Goal: Task Accomplishment & Management: Manage account settings

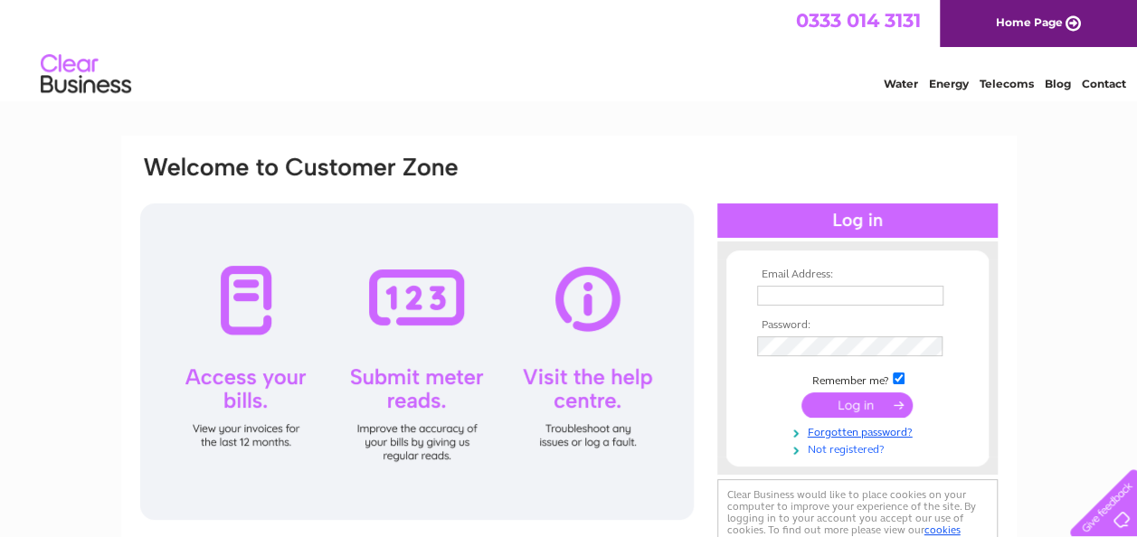
click at [869, 450] on link "Not registered?" at bounding box center [859, 448] width 205 height 17
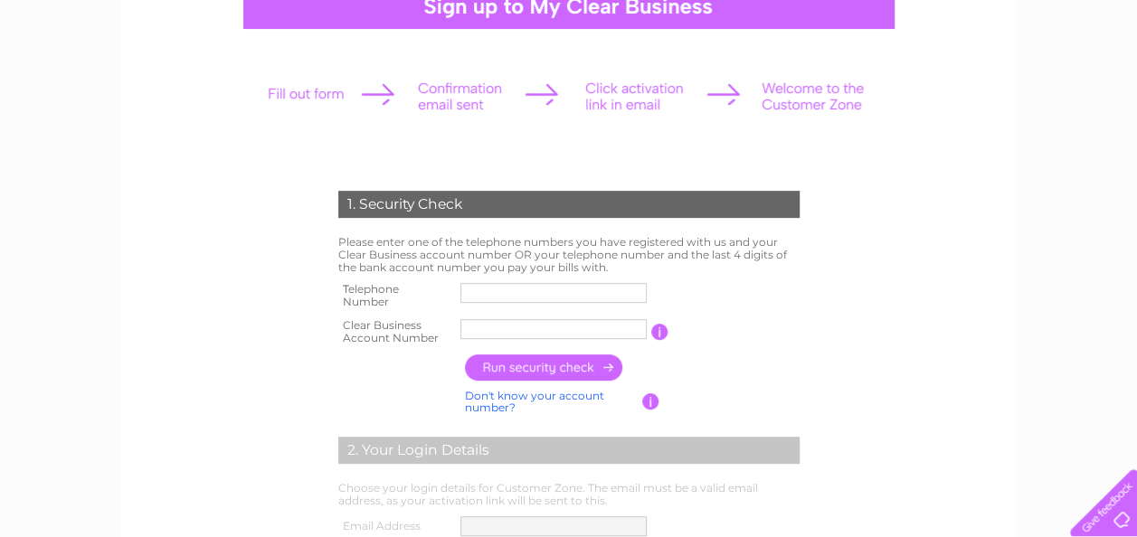
scroll to position [196, 0]
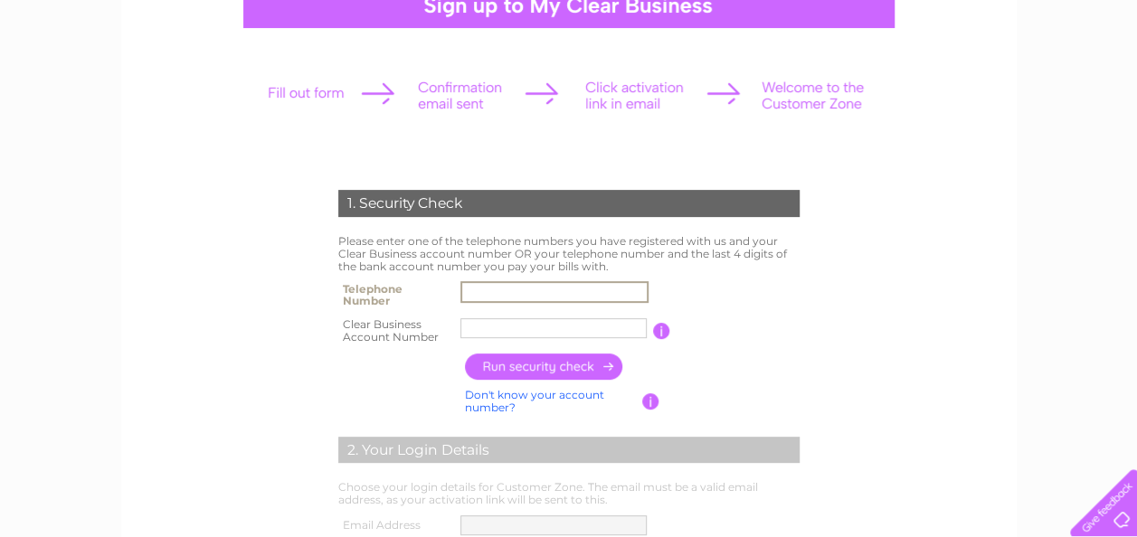
click at [585, 293] on input "text" at bounding box center [554, 292] width 188 height 22
type input "07527090601"
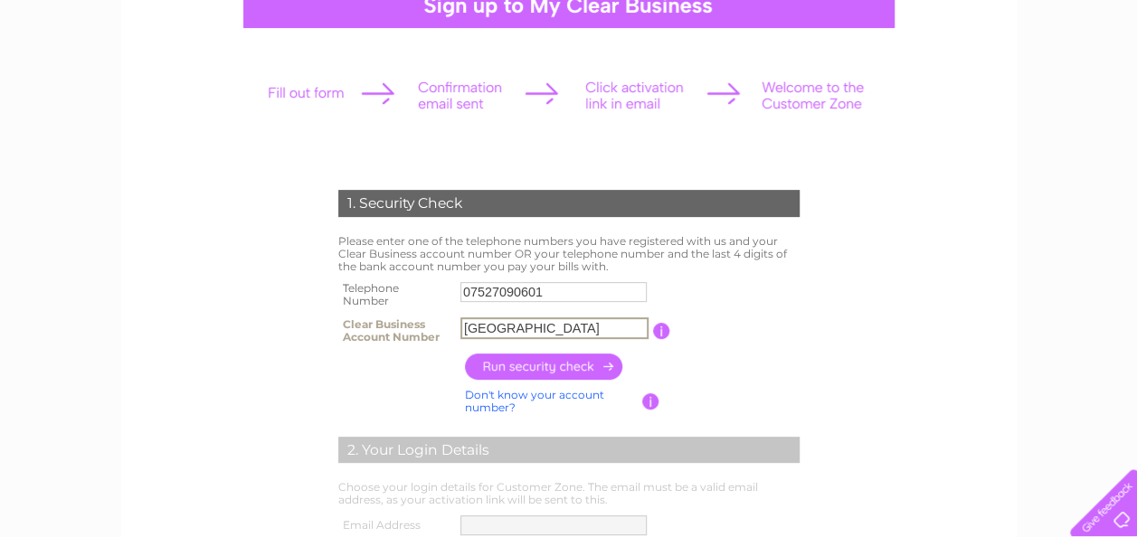
click at [581, 333] on input "North Lan" at bounding box center [554, 328] width 188 height 22
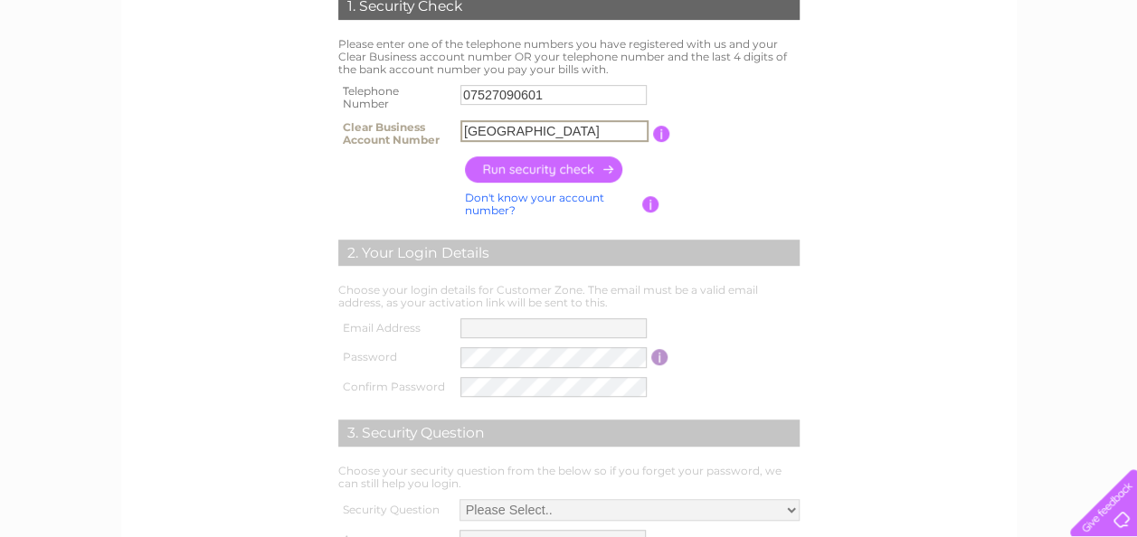
scroll to position [394, 0]
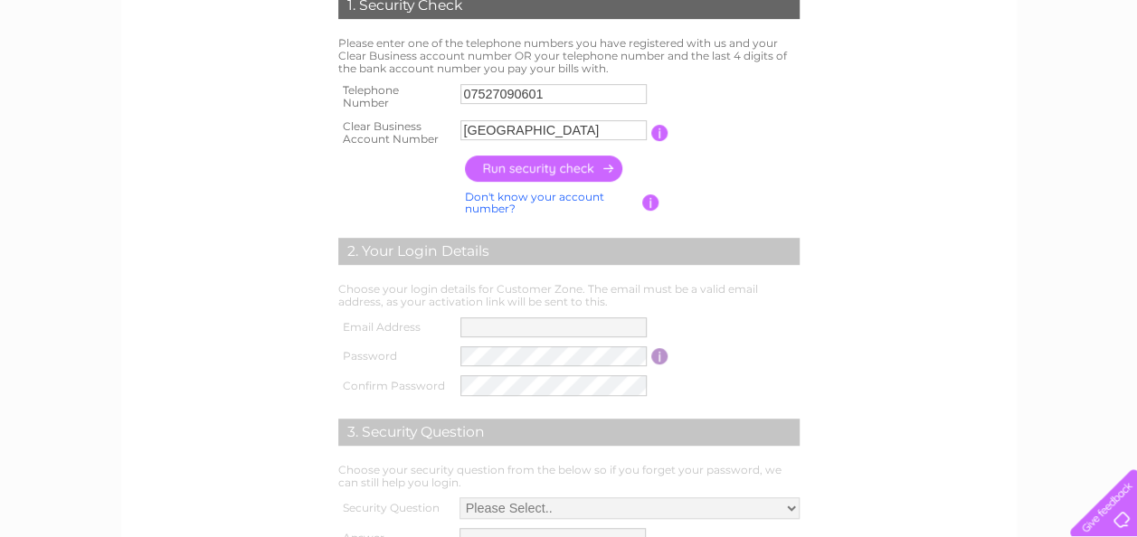
click at [585, 191] on link "Don't know your account number?" at bounding box center [534, 203] width 139 height 26
click at [527, 201] on link "Don't know your bank account number?" at bounding box center [549, 203] width 169 height 26
click at [520, 130] on input "text" at bounding box center [553, 130] width 186 height 20
click at [1010, 376] on div "1. Security Check Please enter one of the telephone numbers you have registered…" at bounding box center [569, 196] width 896 height 910
paste input "30302507"
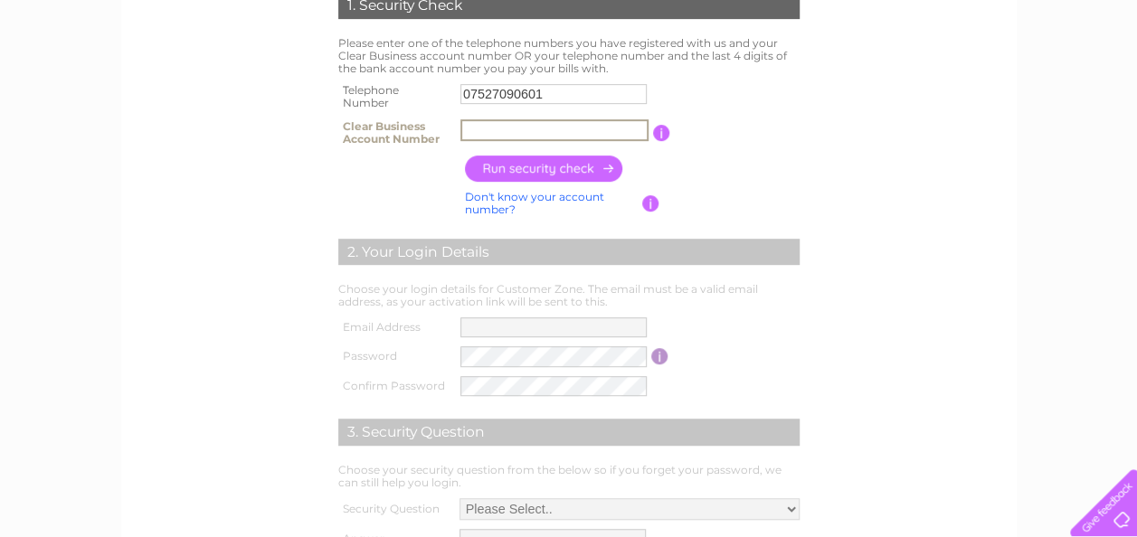
click at [551, 137] on input "text" at bounding box center [554, 130] width 188 height 22
click at [545, 170] on input "button" at bounding box center [544, 169] width 159 height 26
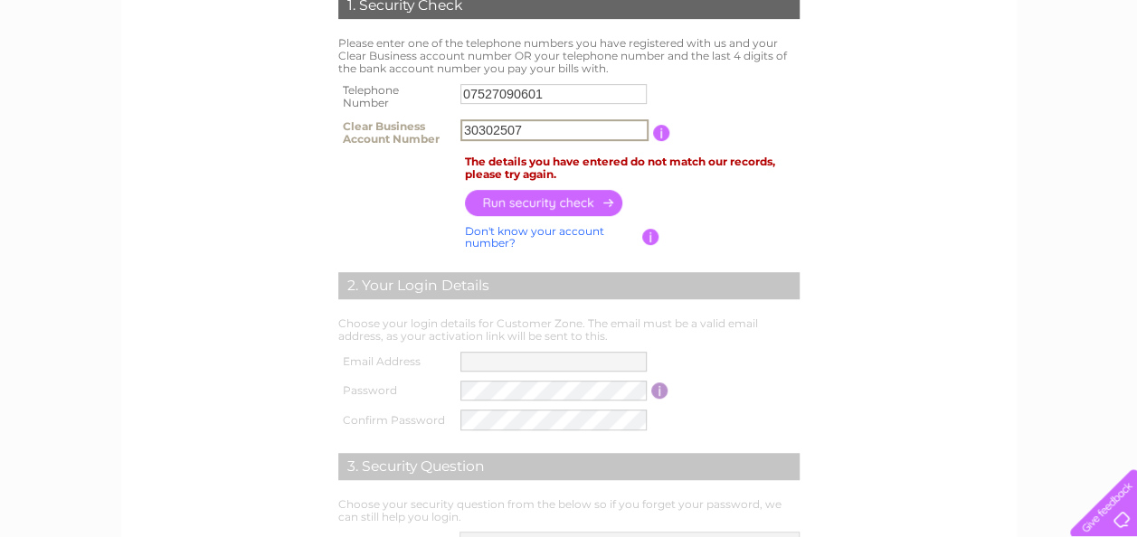
click at [555, 136] on input "30302507" at bounding box center [554, 130] width 188 height 22
paste input "CB3030250"
type input "CB3030250"
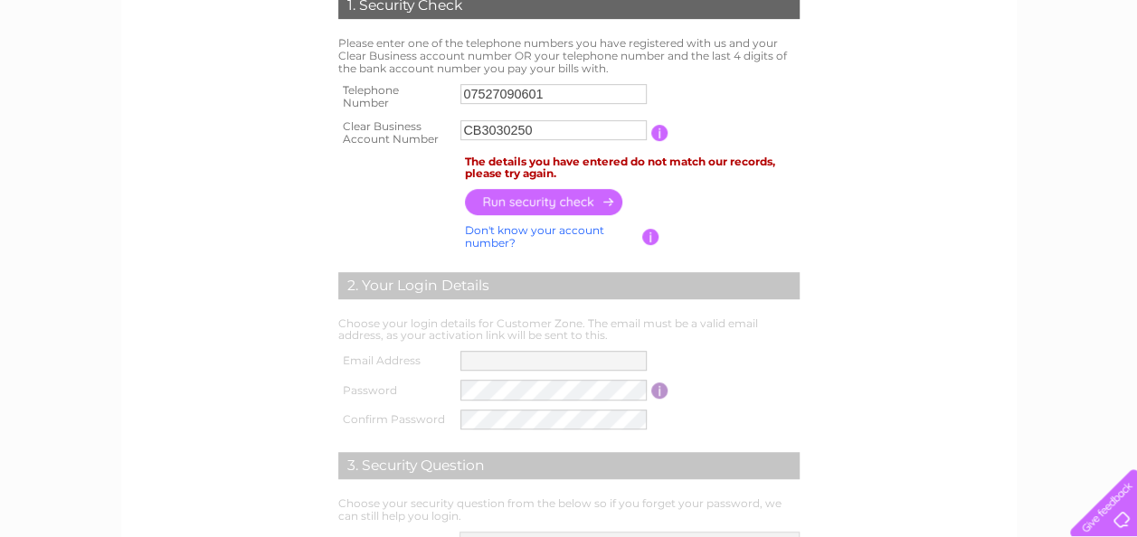
click at [570, 197] on input "button" at bounding box center [544, 202] width 159 height 26
click at [531, 94] on input "07527090601" at bounding box center [554, 94] width 188 height 22
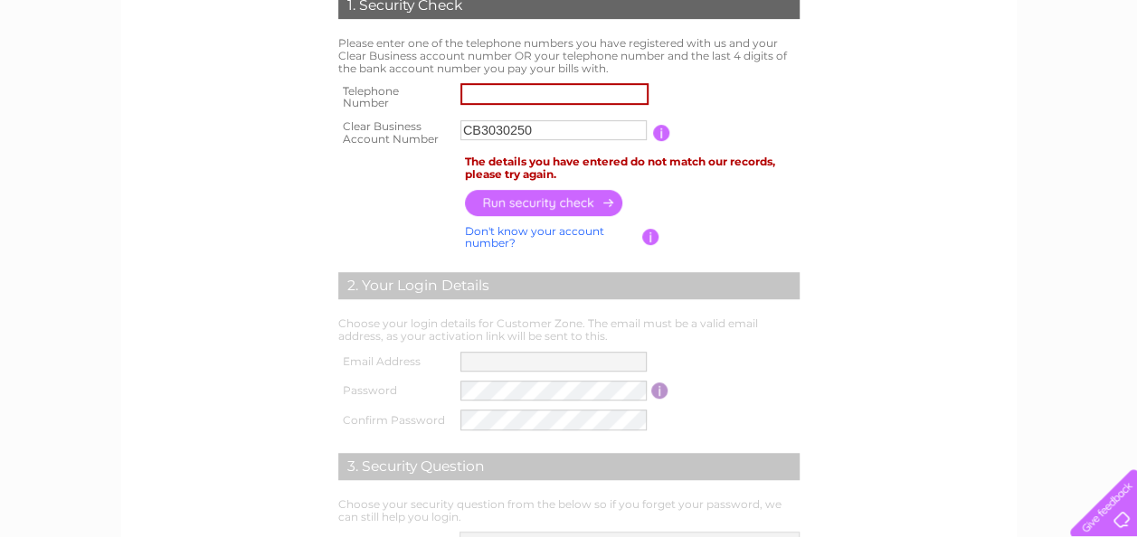
click at [541, 212] on input "button" at bounding box center [544, 203] width 159 height 26
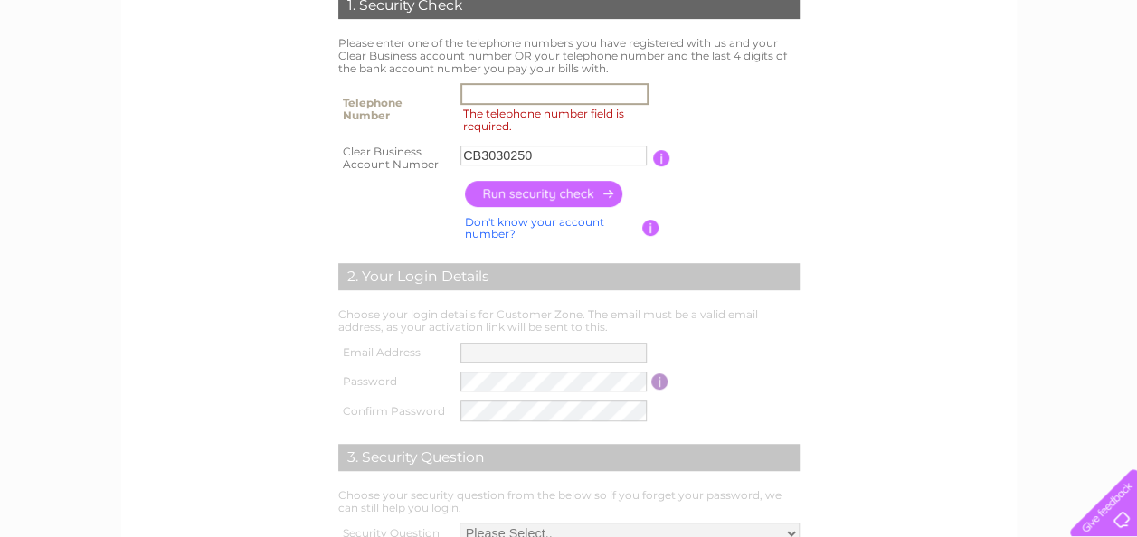
click at [564, 86] on input "The telephone number field is required." at bounding box center [554, 94] width 188 height 22
click at [573, 197] on input "button" at bounding box center [544, 194] width 159 height 26
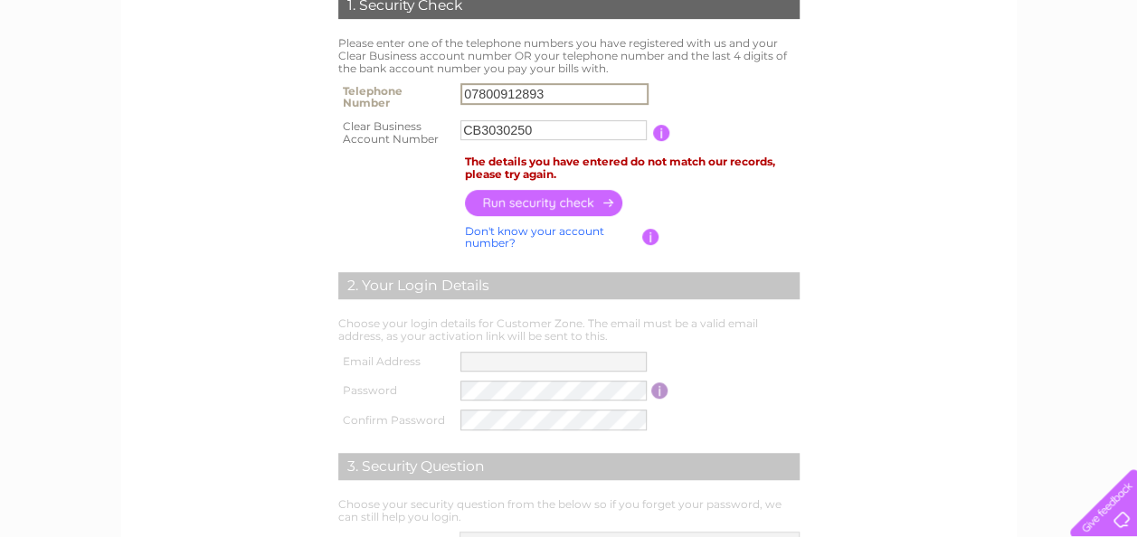
click at [563, 97] on input "07800912893" at bounding box center [554, 94] width 188 height 22
type input "0"
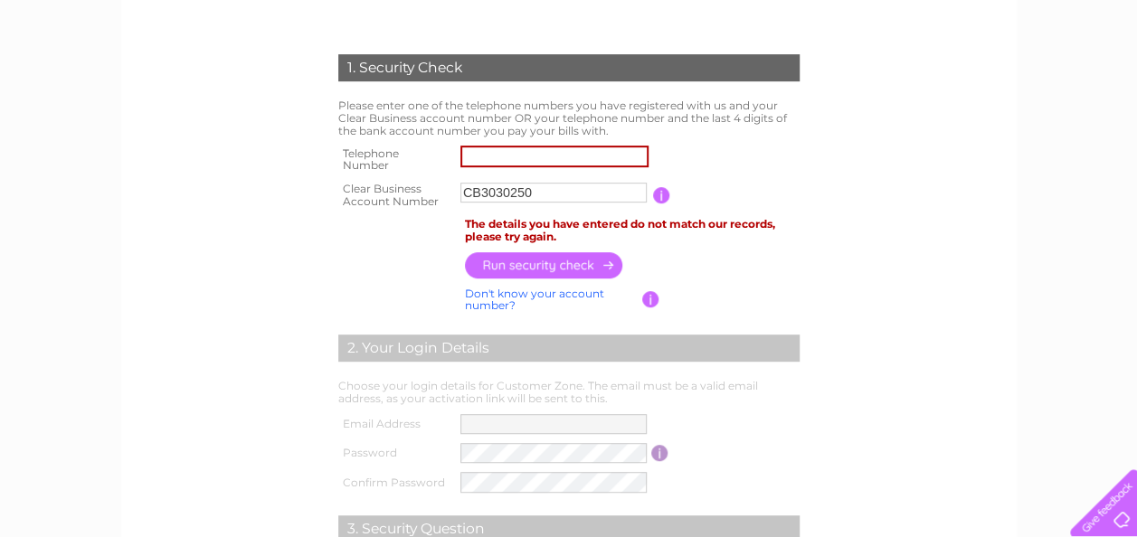
scroll to position [327, 0]
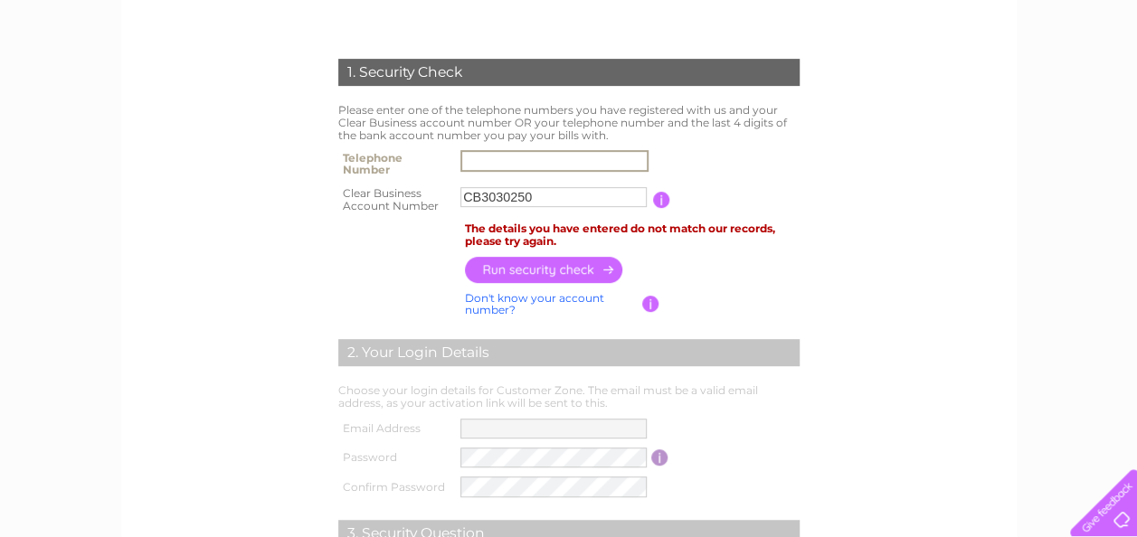
click at [572, 158] on input "text" at bounding box center [554, 161] width 188 height 22
type input "07405471195"
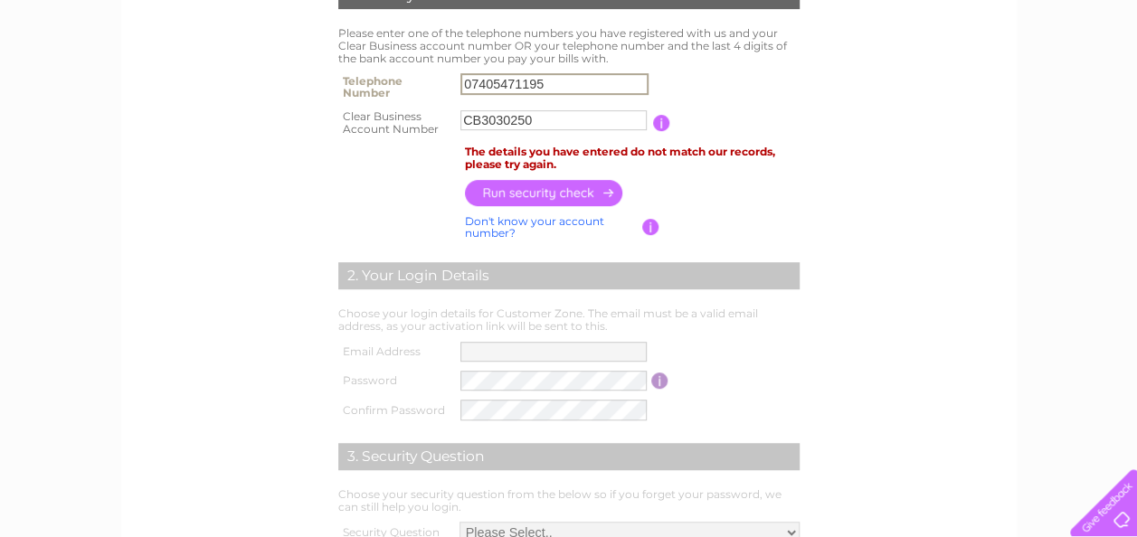
scroll to position [405, 0]
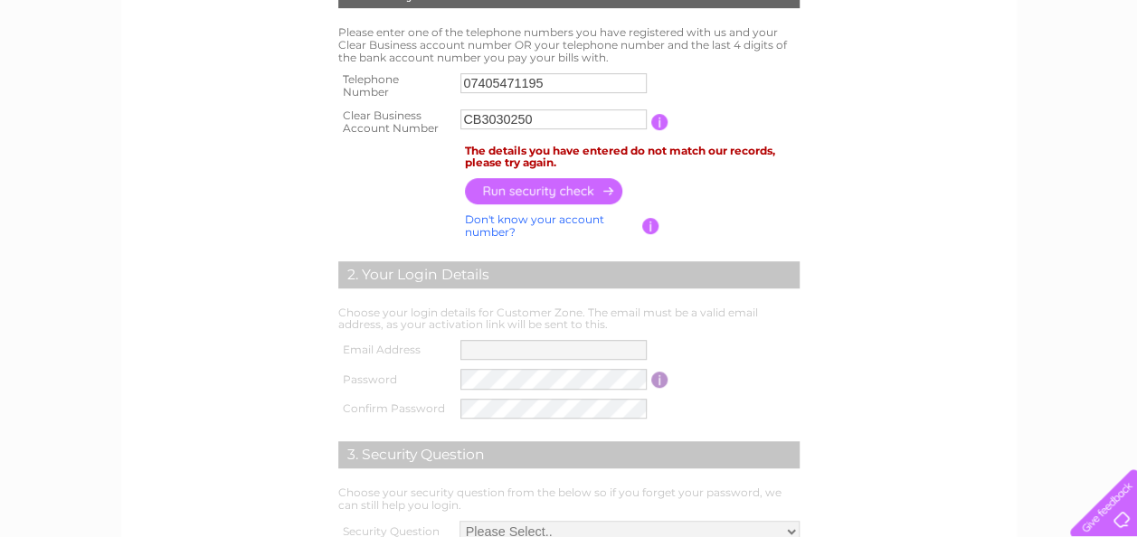
click at [581, 180] on input "button" at bounding box center [544, 191] width 159 height 26
click at [569, 81] on input "07405471195" at bounding box center [554, 83] width 188 height 22
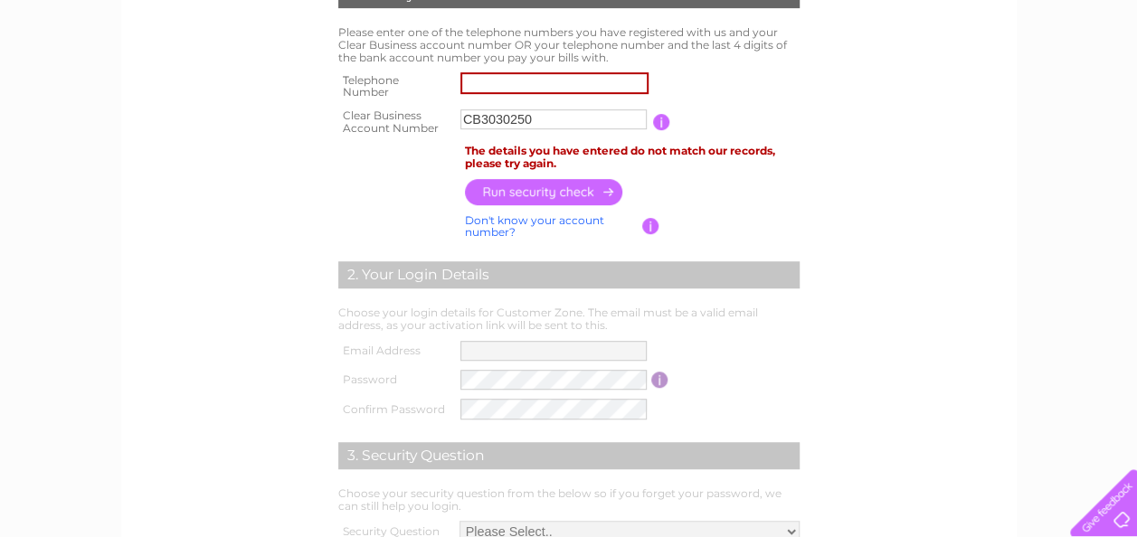
click at [543, 181] on input "button" at bounding box center [544, 192] width 159 height 26
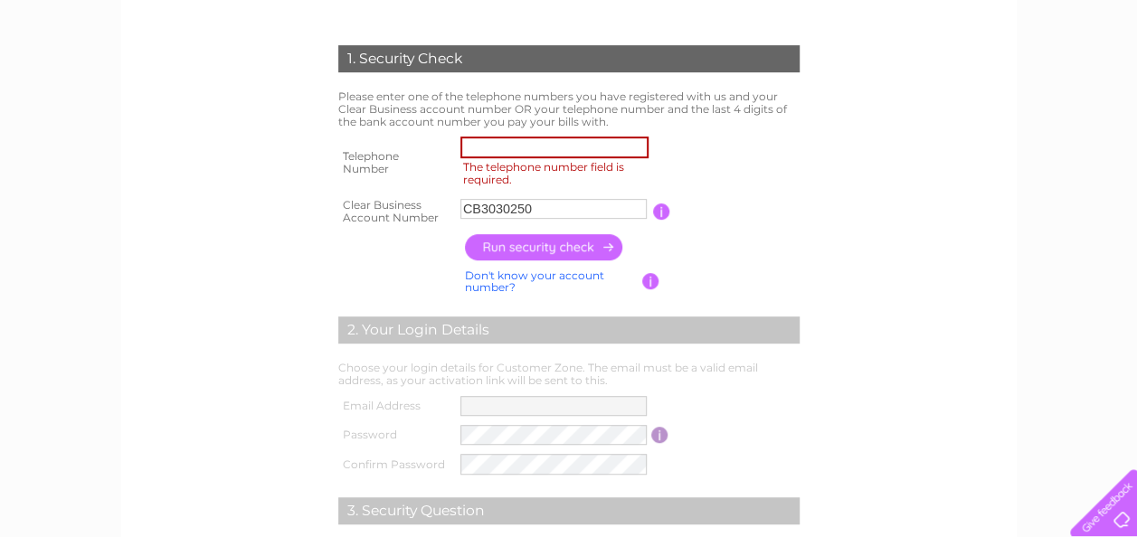
scroll to position [340, 0]
click at [487, 134] on td "The telephone number field is required." at bounding box center [554, 164] width 197 height 62
click at [487, 138] on input "The telephone number field is required." at bounding box center [554, 148] width 188 height 22
click at [483, 148] on input "The telephone number field is required." at bounding box center [554, 148] width 188 height 22
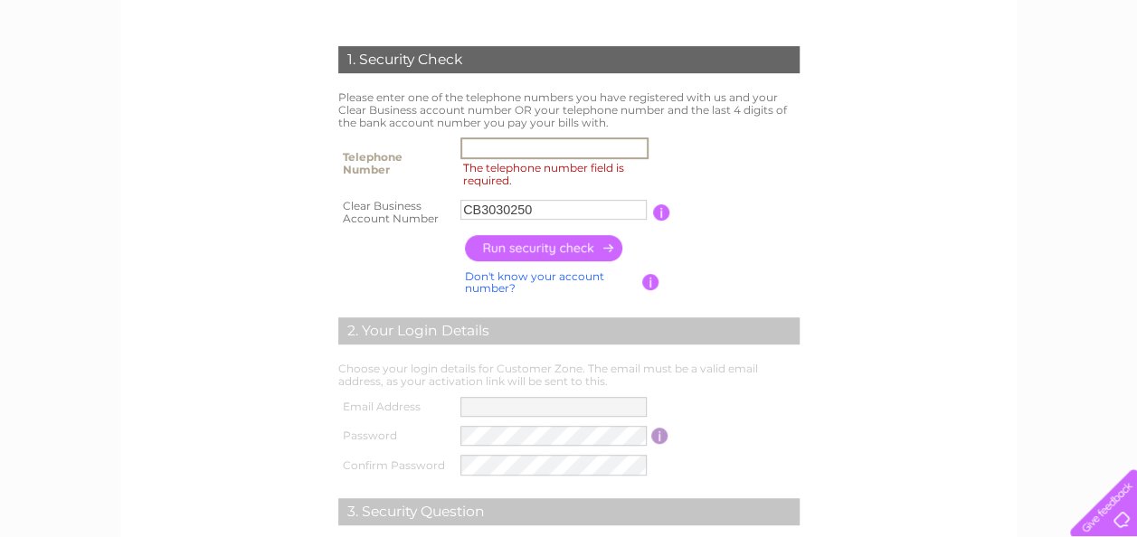
paste input "01698 30233"
click at [558, 242] on input "button" at bounding box center [544, 248] width 159 height 26
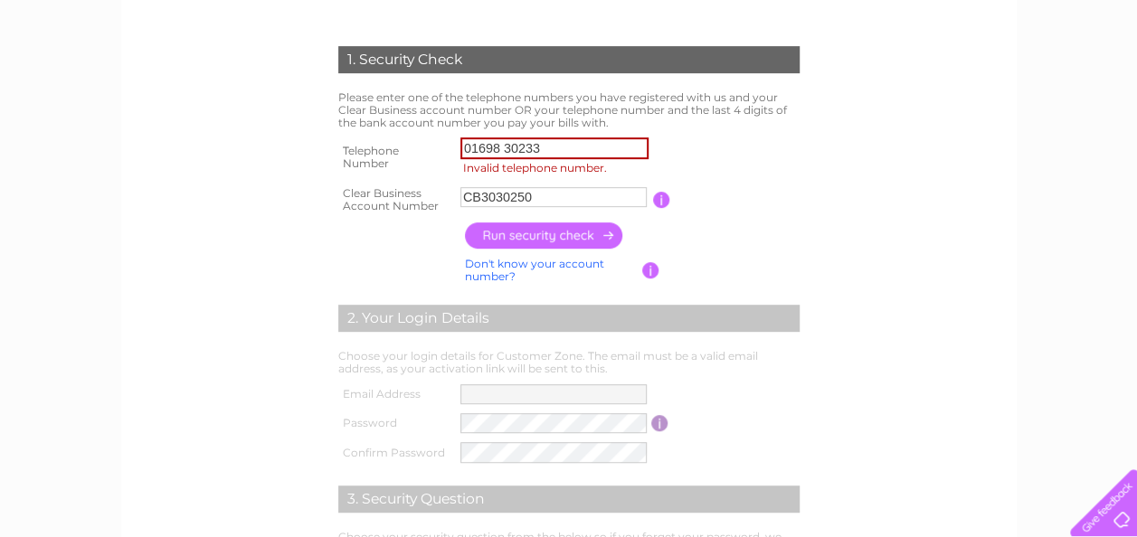
click at [558, 242] on input "button" at bounding box center [544, 236] width 159 height 26
click at [507, 147] on input "01698 30233" at bounding box center [554, 148] width 188 height 22
type input "0169830233"
click at [514, 232] on input "button" at bounding box center [544, 236] width 159 height 26
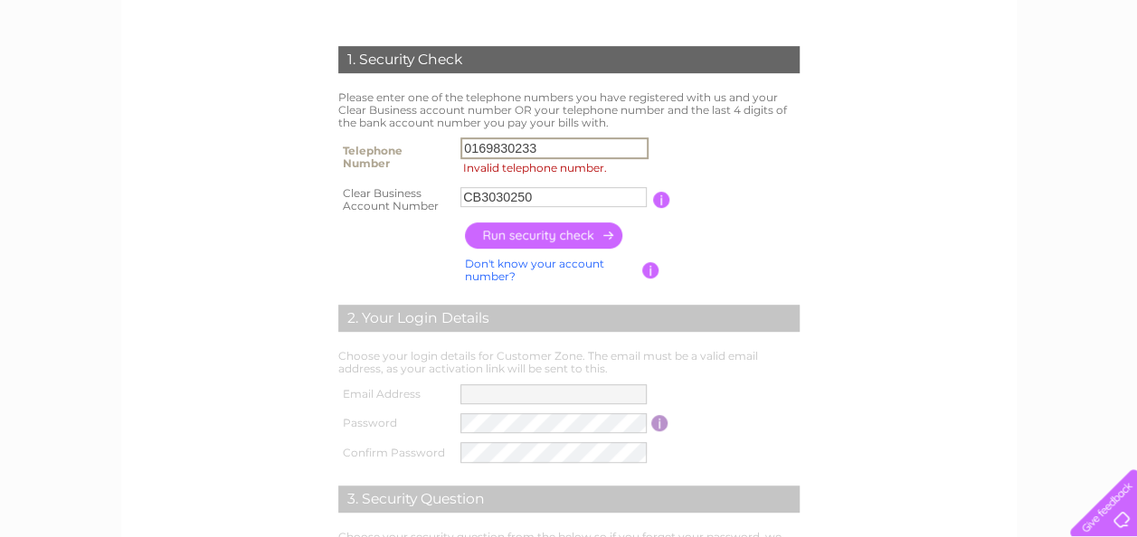
drag, startPoint x: 538, startPoint y: 147, endPoint x: 313, endPoint y: 172, distance: 226.7
click at [313, 172] on div "1. Security Check Please enter one of the telephone numbers you have registered…" at bounding box center [568, 346] width 545 height 637
click at [564, 154] on input "Invalid telephone number." at bounding box center [554, 148] width 188 height 22
click at [595, 236] on input "button" at bounding box center [544, 236] width 159 height 26
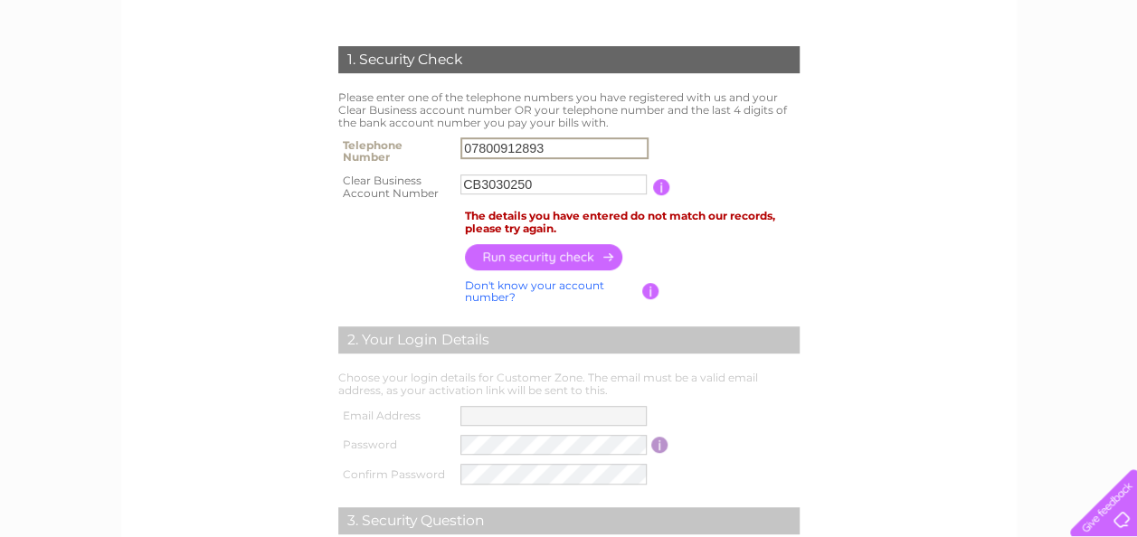
click at [579, 152] on input "07800912893" at bounding box center [554, 148] width 188 height 22
paste input "583 11364"
click at [502, 151] on input "07583 11364" at bounding box center [554, 148] width 188 height 22
type input "0758311364"
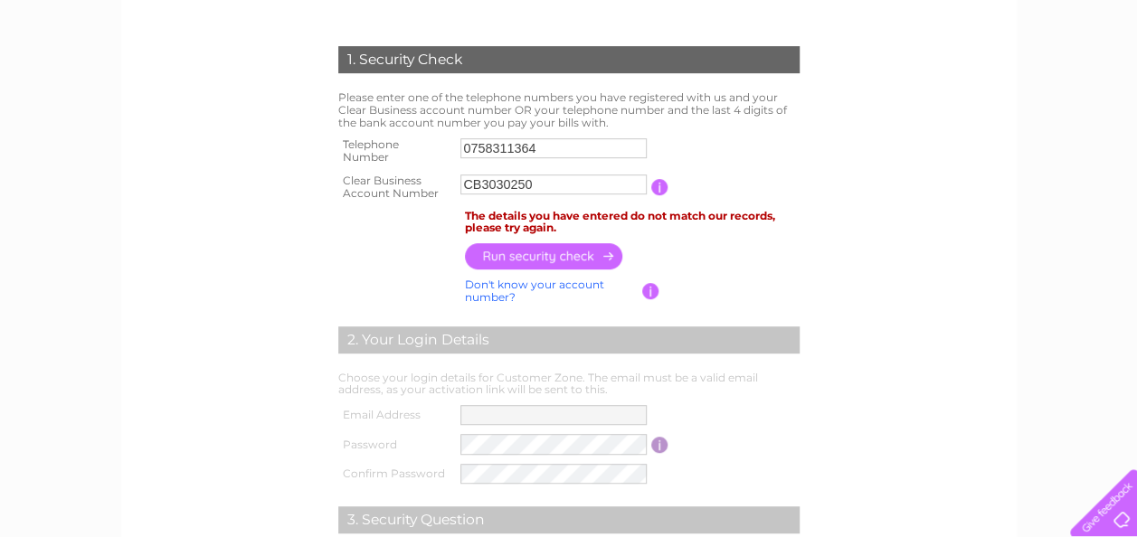
click at [537, 255] on input "button" at bounding box center [544, 256] width 159 height 26
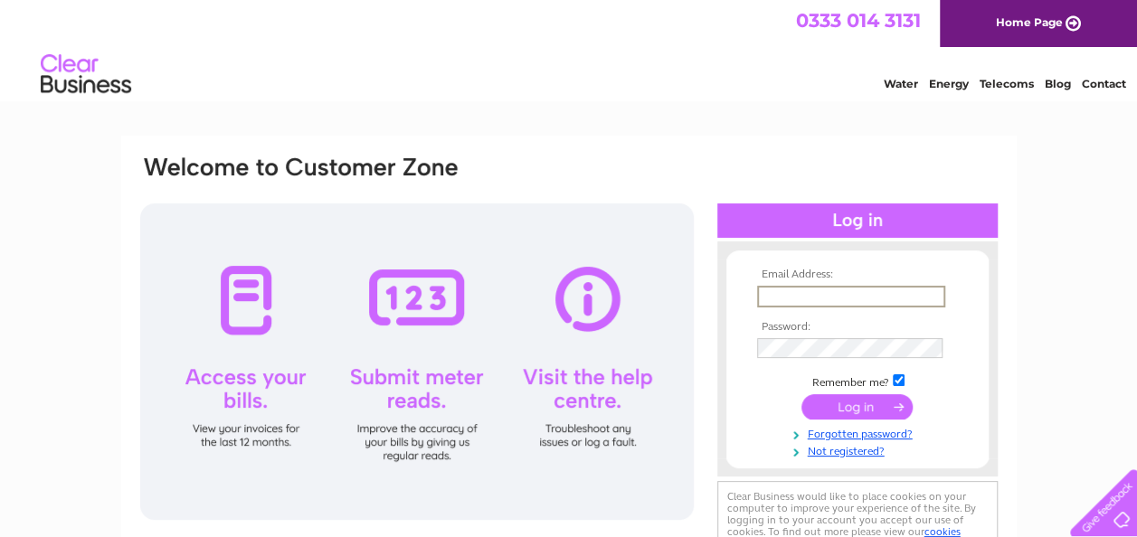
click at [820, 294] on input "text" at bounding box center [851, 297] width 188 height 22
type input "nlc.energy@northlan.gov.uk"
click at [858, 409] on input "submit" at bounding box center [856, 405] width 111 height 25
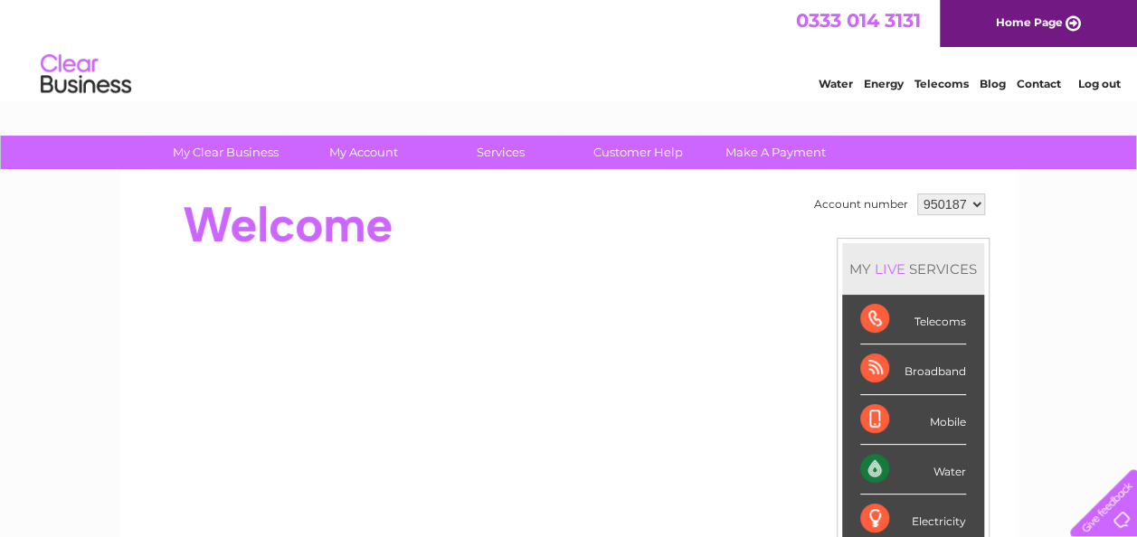
click at [950, 197] on select "950187" at bounding box center [951, 205] width 68 height 22
click at [1051, 19] on link "Home Page" at bounding box center [1038, 23] width 197 height 47
click at [953, 200] on select "950187" at bounding box center [951, 205] width 68 height 22
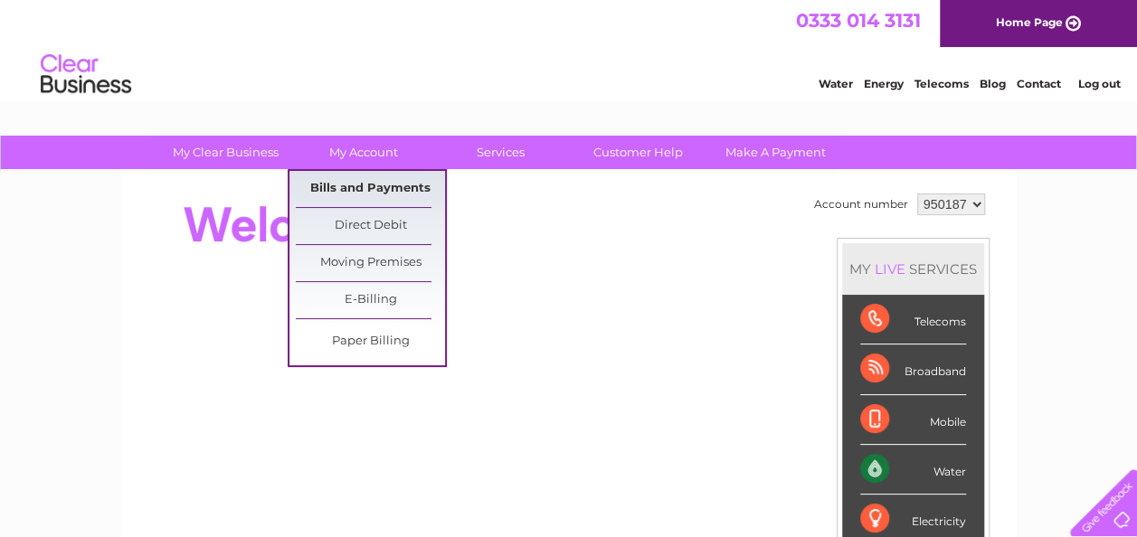
click at [388, 175] on link "Bills and Payments" at bounding box center [370, 189] width 149 height 36
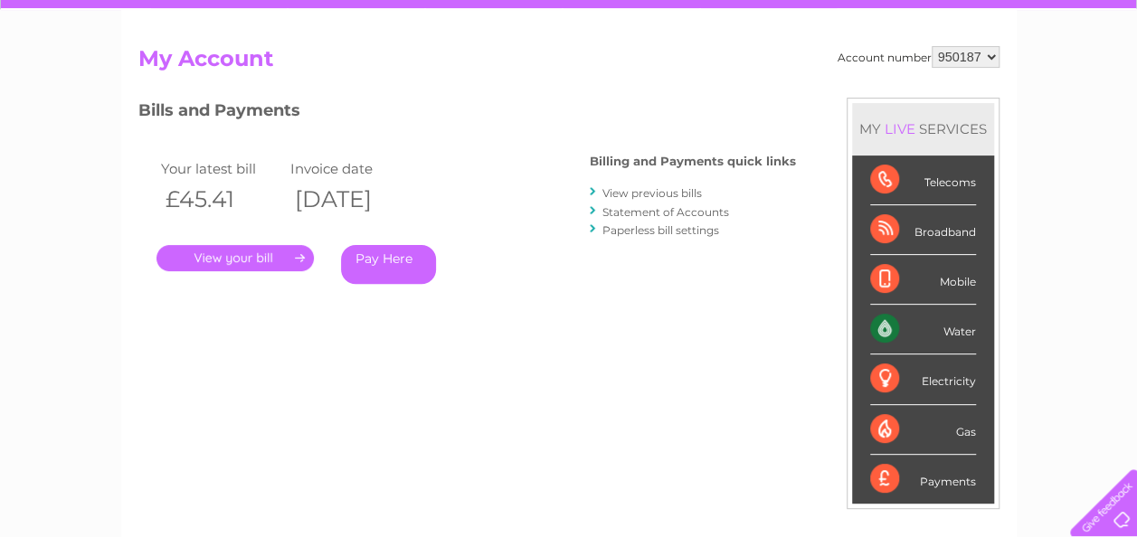
scroll to position [160, 0]
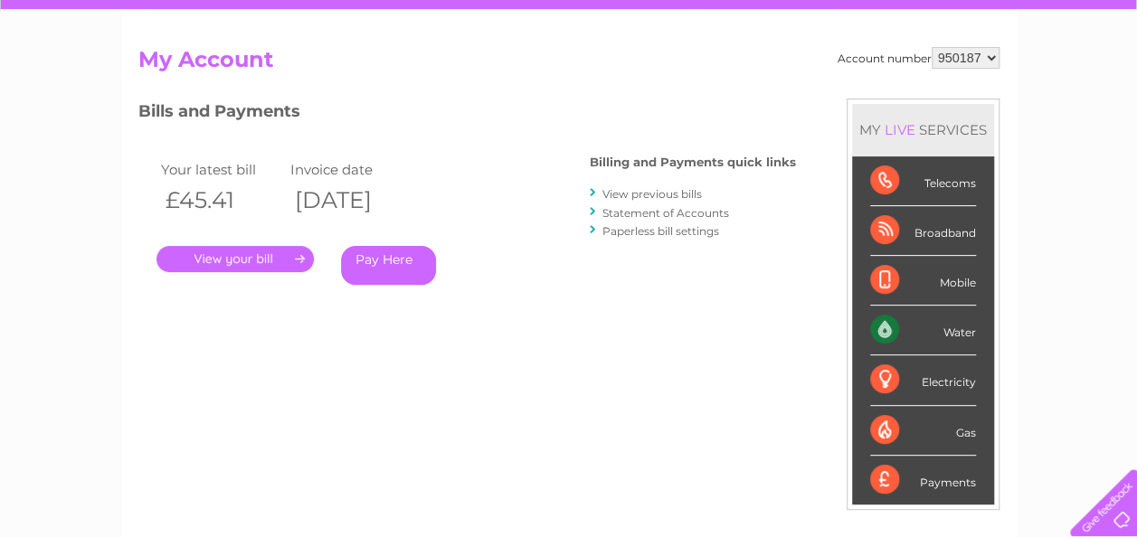
click at [593, 210] on div at bounding box center [594, 212] width 8 height 17
click at [643, 215] on link "Statement of Accounts" at bounding box center [665, 213] width 127 height 14
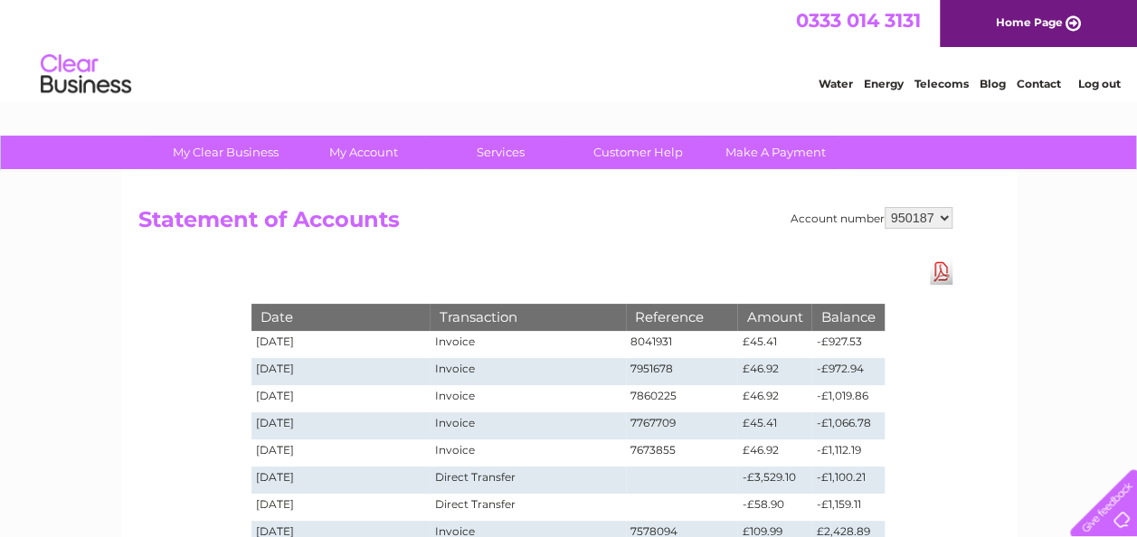
click at [924, 217] on select "950187" at bounding box center [919, 218] width 68 height 22
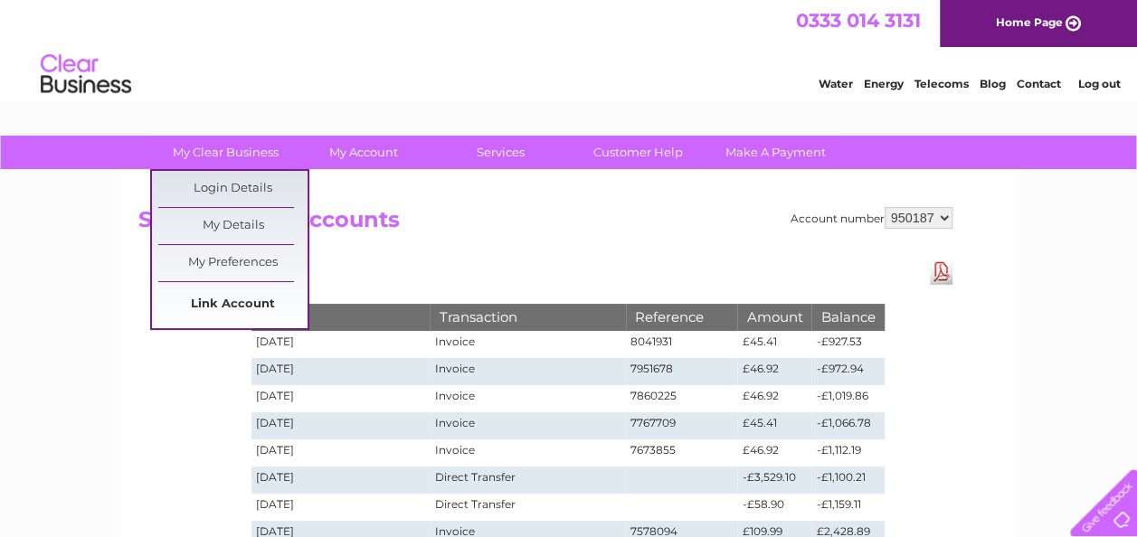
click at [244, 304] on link "Link Account" at bounding box center [232, 305] width 149 height 36
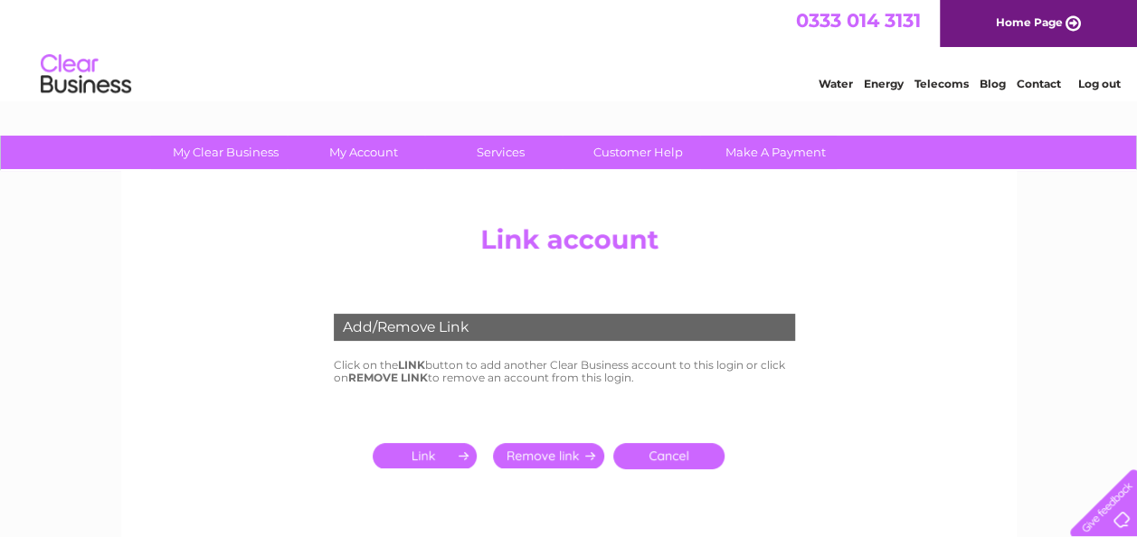
scroll to position [54, 0]
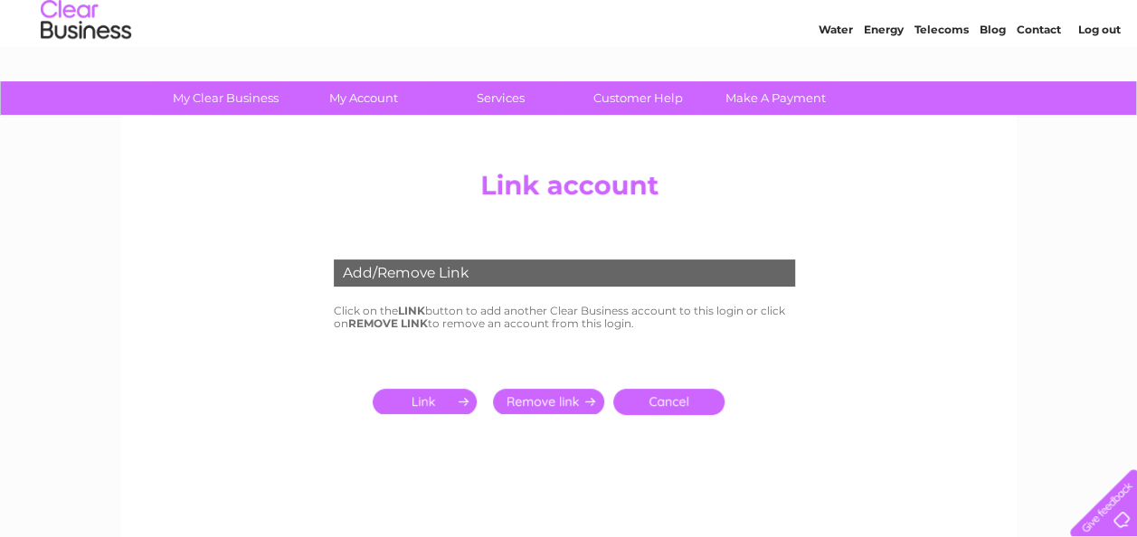
click at [437, 393] on input "submit" at bounding box center [428, 401] width 111 height 25
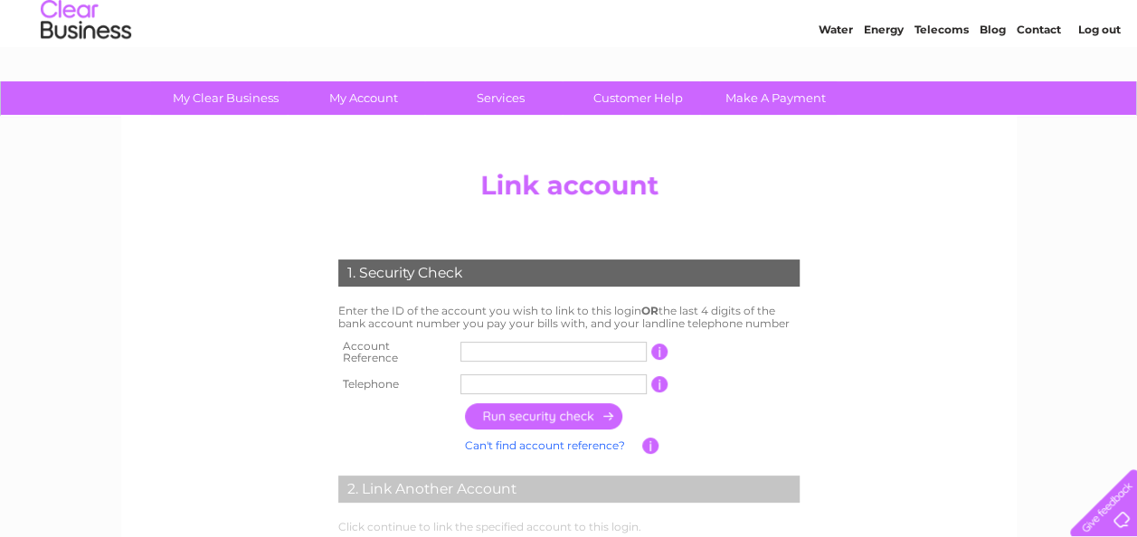
click at [554, 356] on input "text" at bounding box center [553, 352] width 186 height 20
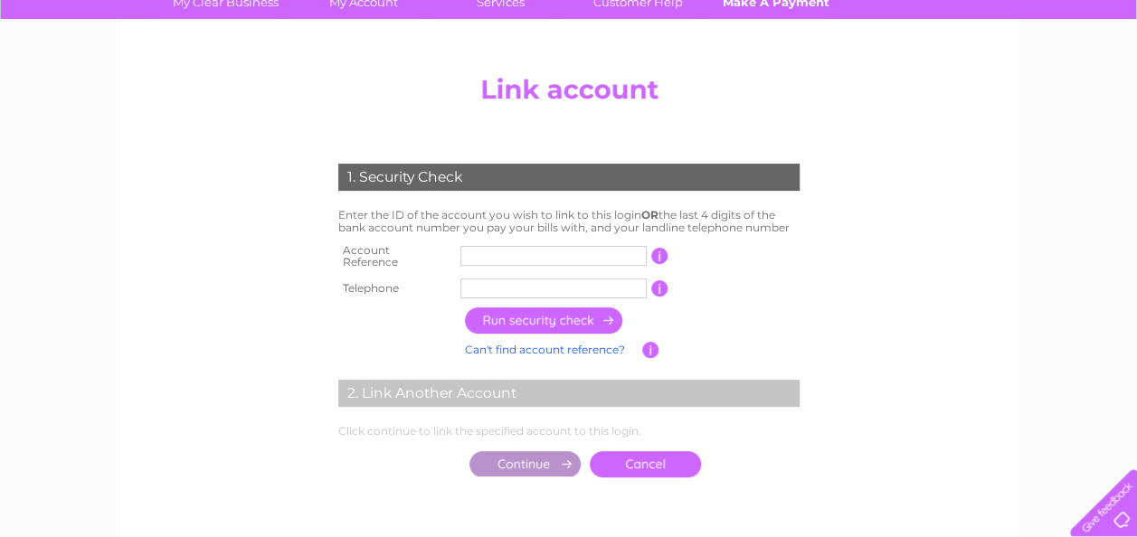
scroll to position [142, 0]
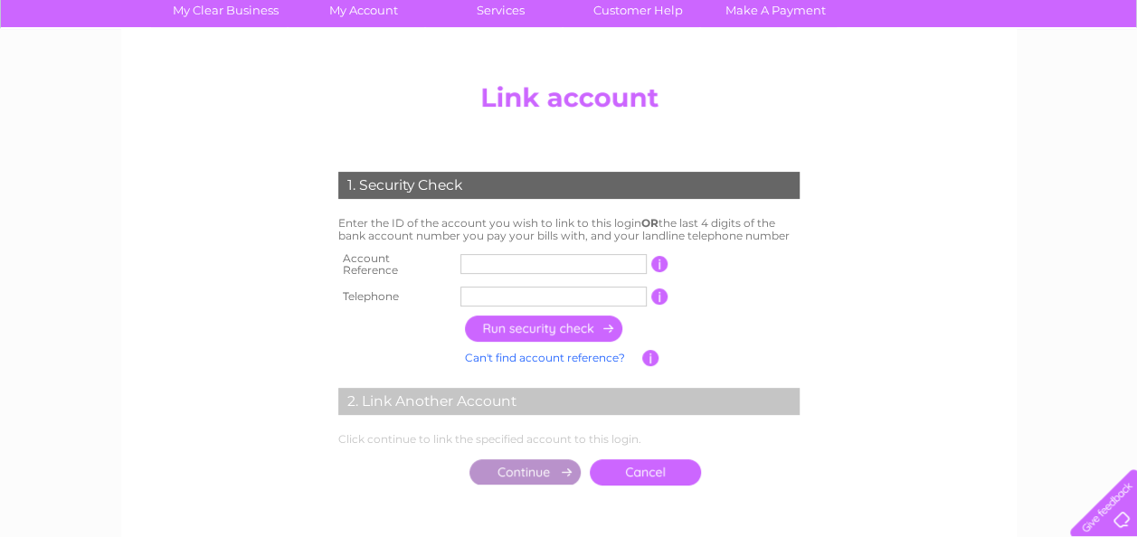
click at [525, 258] on input "text" at bounding box center [553, 264] width 186 height 20
click at [597, 256] on input "text" at bounding box center [553, 264] width 186 height 20
click at [582, 288] on input "text" at bounding box center [553, 297] width 186 height 20
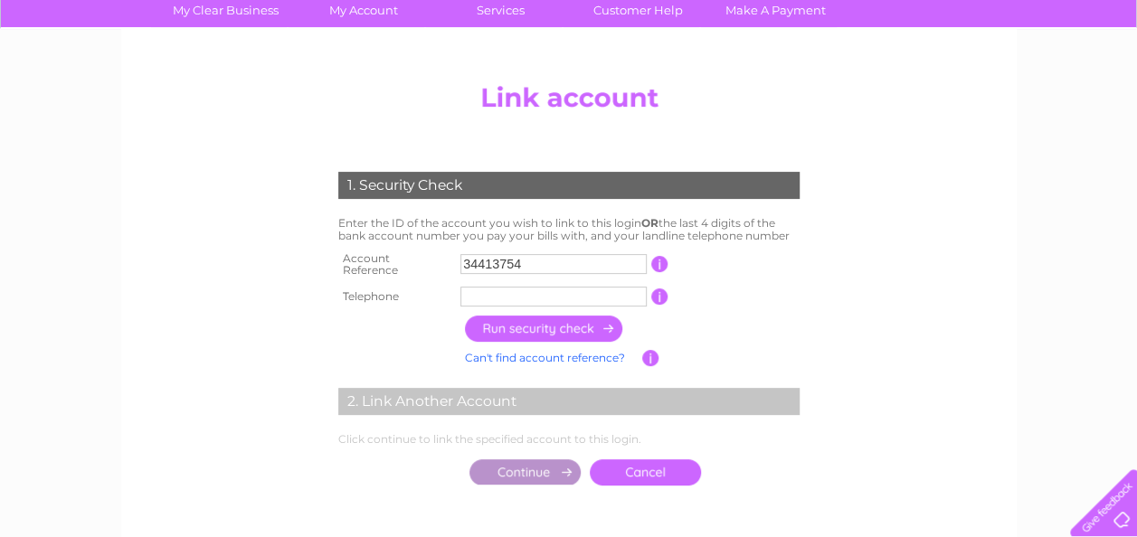
click at [584, 351] on link "Can't find account reference?" at bounding box center [545, 358] width 160 height 14
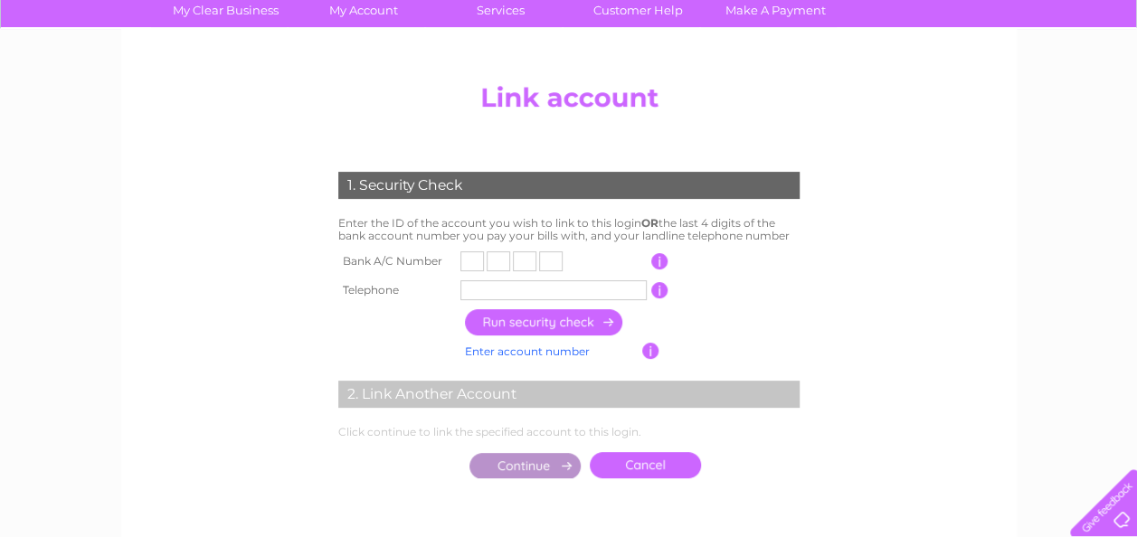
click at [584, 345] on link "Enter account number" at bounding box center [527, 352] width 125 height 14
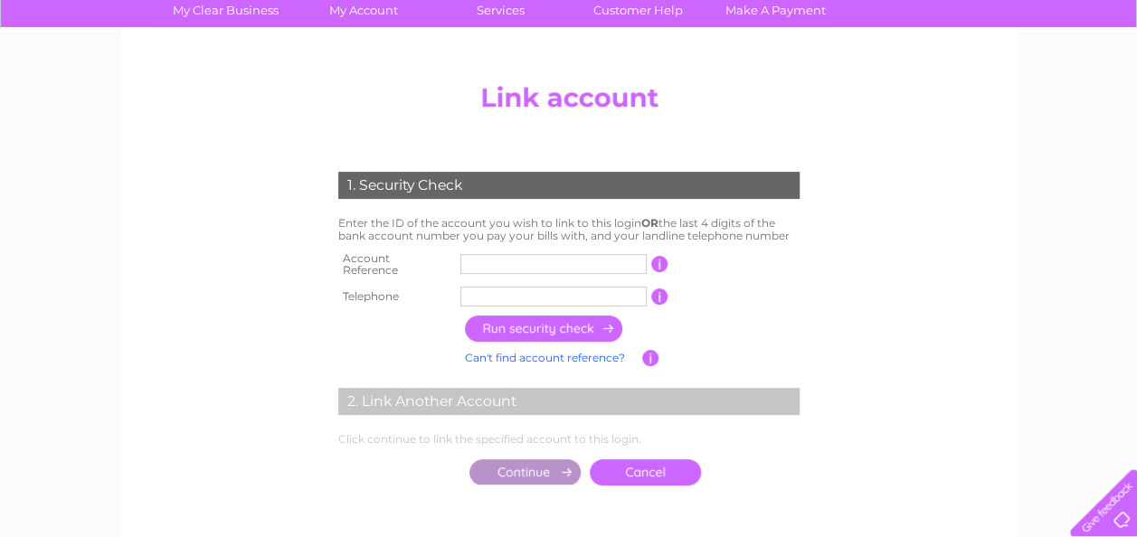
click at [649, 350] on input "button" at bounding box center [650, 358] width 17 height 16
click at [530, 264] on input "text" at bounding box center [553, 264] width 186 height 20
click at [577, 259] on input "text" at bounding box center [553, 264] width 186 height 20
click at [550, 261] on input "text" at bounding box center [553, 264] width 186 height 20
drag, startPoint x: 485, startPoint y: 259, endPoint x: 422, endPoint y: 260, distance: 63.3
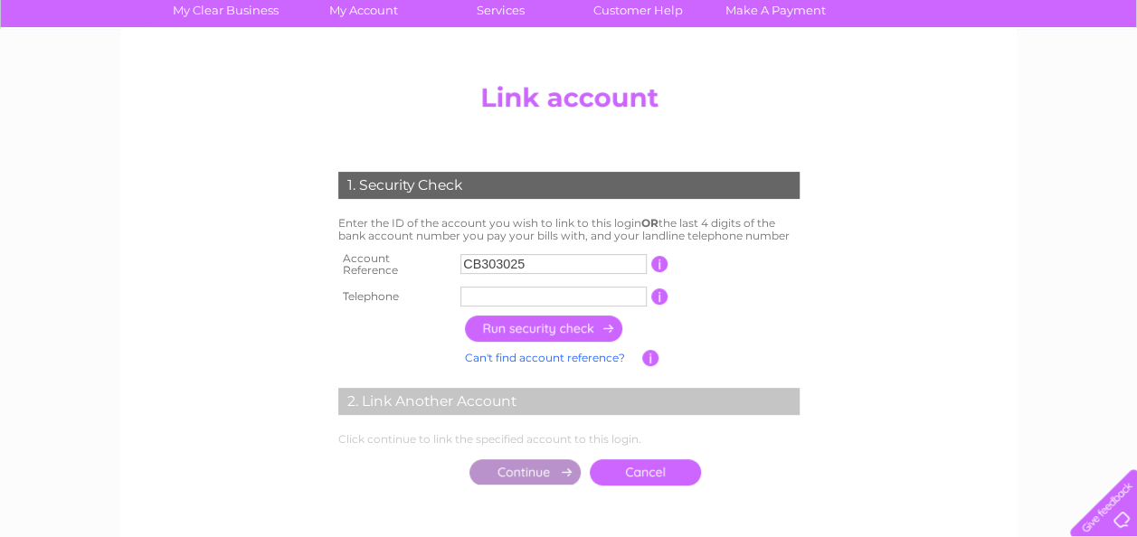
click at [422, 260] on tr "Account Reference CB303025 This should appear at the top of your bill and its t…" at bounding box center [569, 265] width 470 height 36
click at [531, 265] on input "303025" at bounding box center [553, 264] width 186 height 20
type input "30302507"
click at [524, 289] on input "text" at bounding box center [553, 297] width 186 height 20
type input "07527090601"
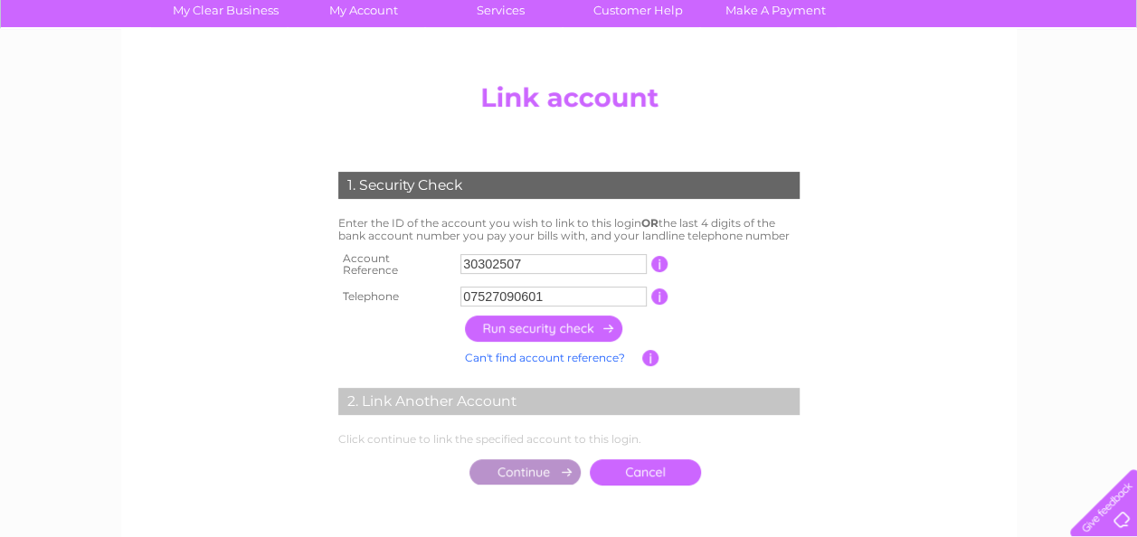
click at [527, 318] on input "button" at bounding box center [544, 329] width 159 height 26
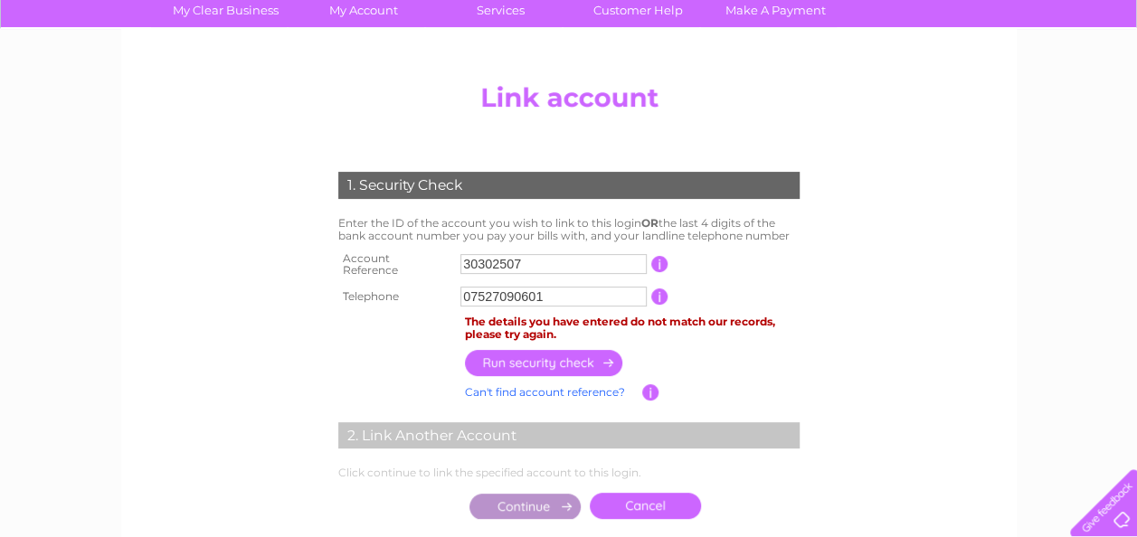
click at [660, 289] on input "button" at bounding box center [659, 297] width 17 height 16
drag, startPoint x: 573, startPoint y: 285, endPoint x: 394, endPoint y: 289, distance: 179.2
click at [394, 289] on tr "Telephone 07527090601 1 of the landline telephone numbers you have given us" at bounding box center [569, 296] width 470 height 29
click at [666, 289] on input "button" at bounding box center [659, 297] width 17 height 16
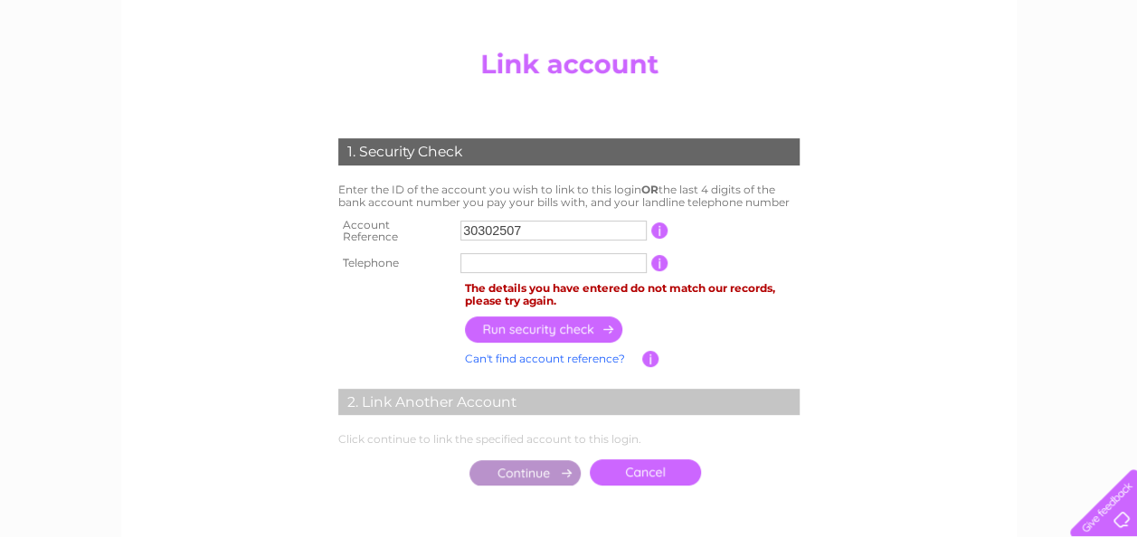
scroll to position [176, 0]
click at [655, 469] on link "Cancel" at bounding box center [645, 472] width 111 height 26
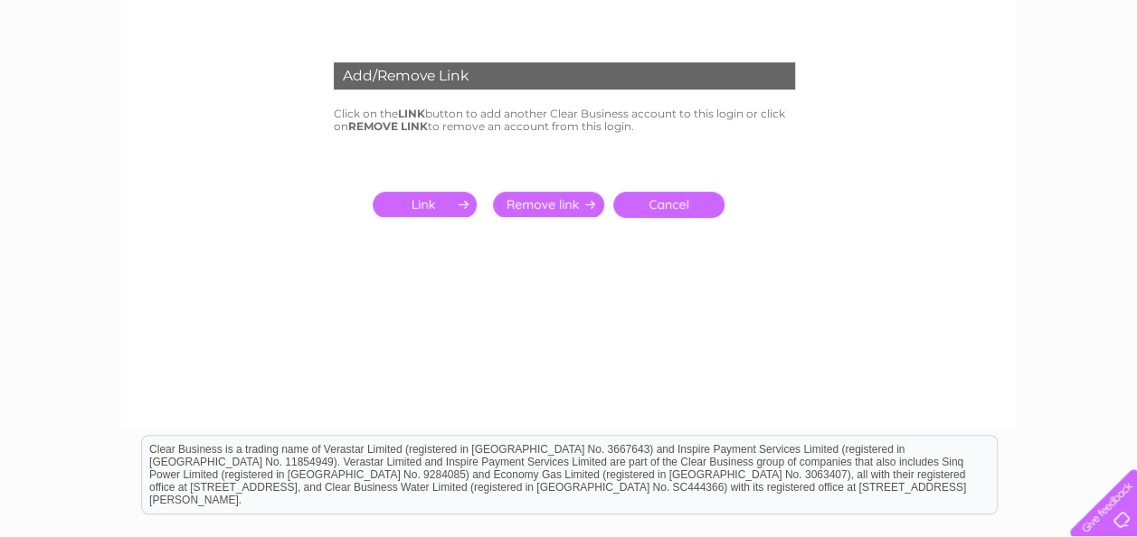
scroll to position [253, 0]
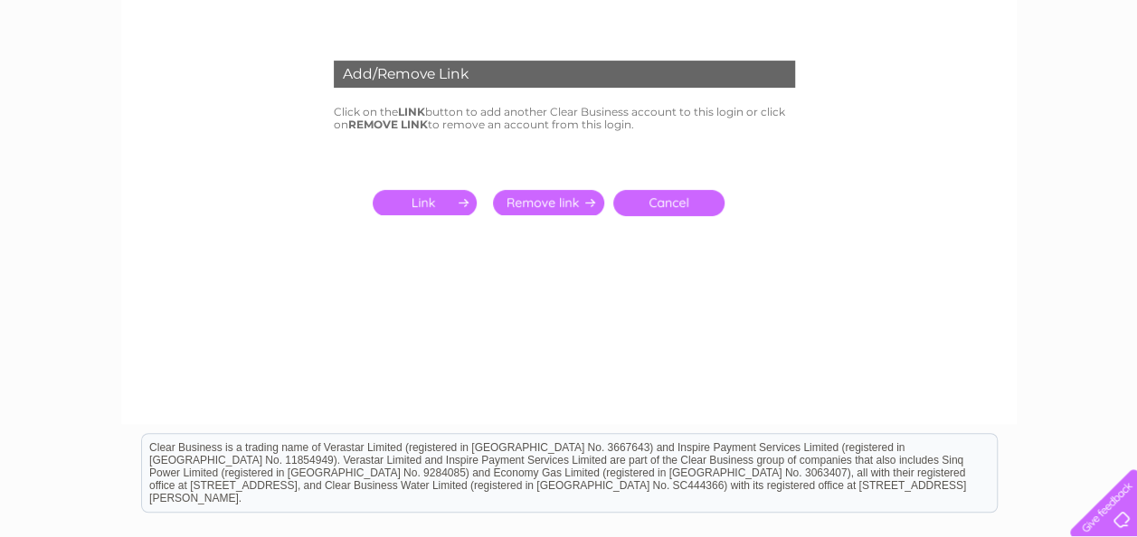
click at [687, 196] on link "Cancel" at bounding box center [668, 203] width 111 height 26
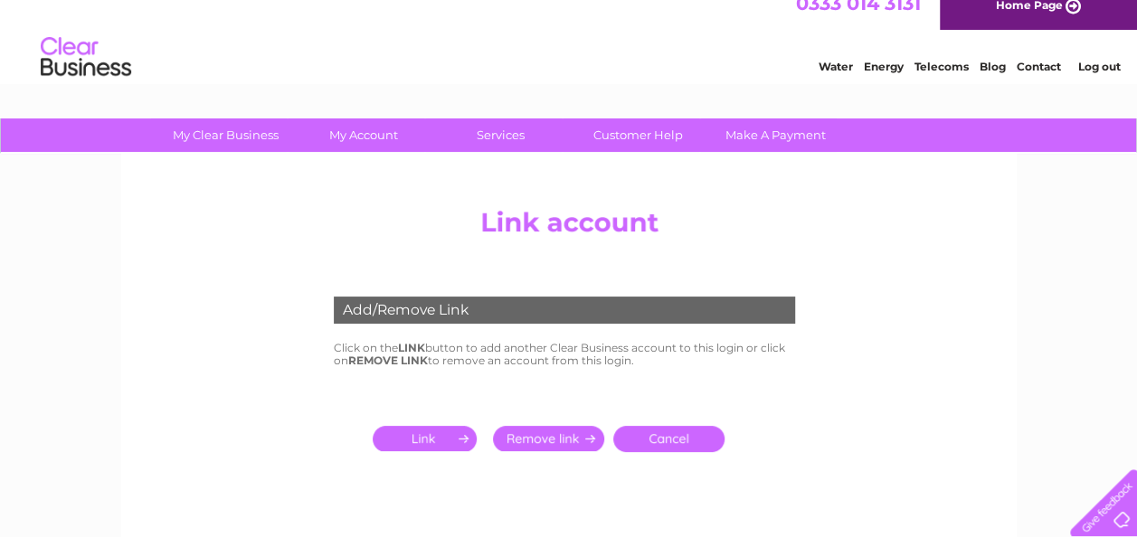
scroll to position [0, 0]
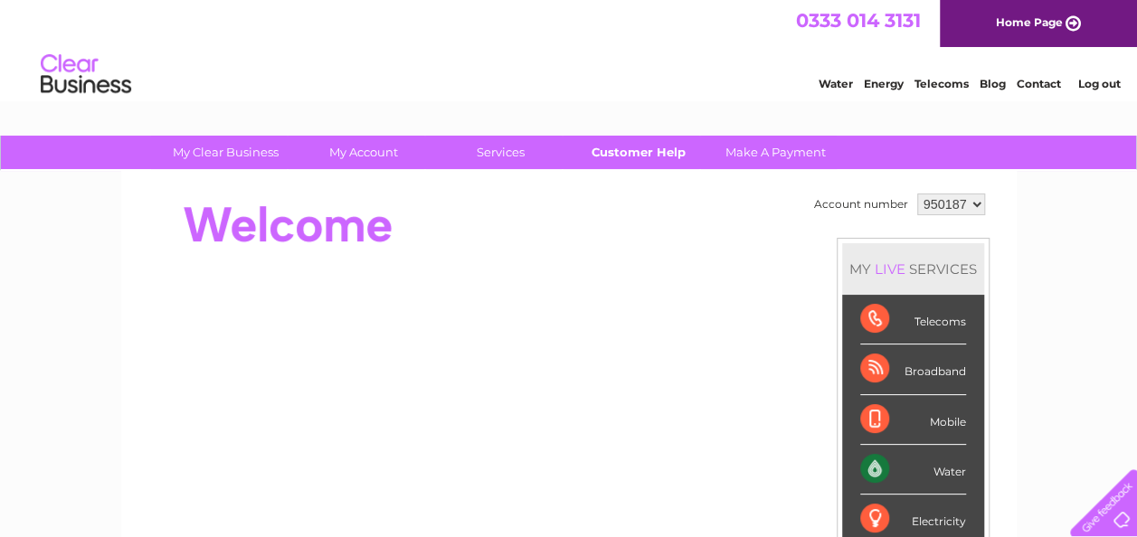
click at [625, 158] on link "Customer Help" at bounding box center [638, 152] width 149 height 33
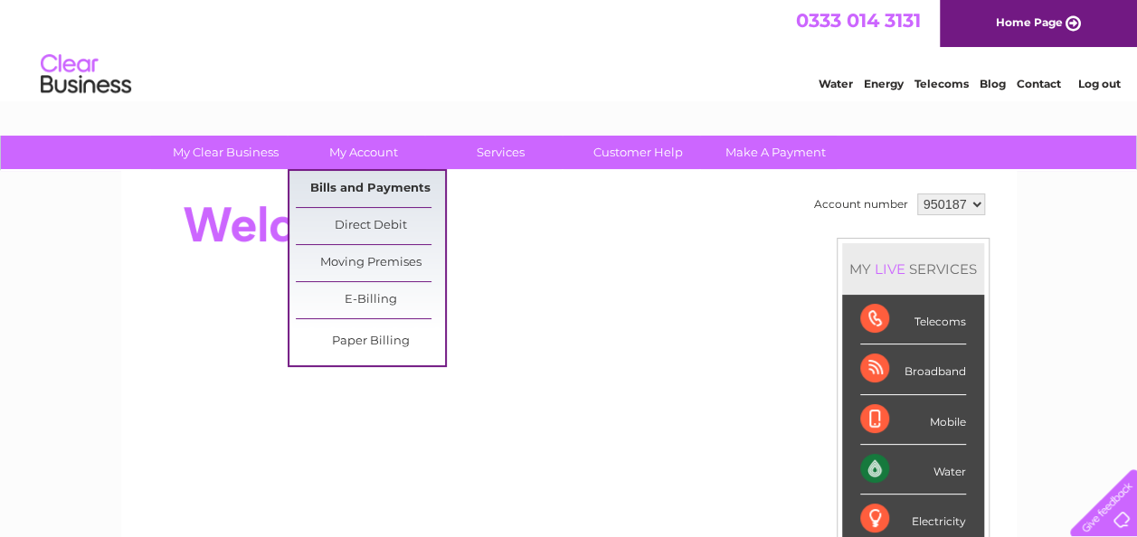
click at [391, 192] on link "Bills and Payments" at bounding box center [370, 189] width 149 height 36
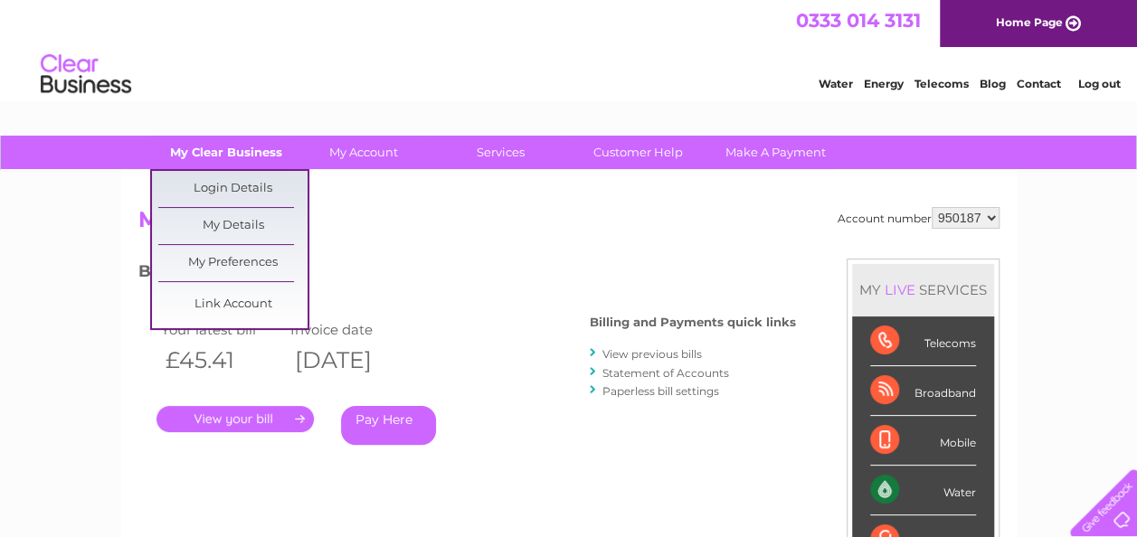
click at [243, 148] on link "My Clear Business" at bounding box center [225, 152] width 149 height 33
click at [237, 299] on link "Link Account" at bounding box center [232, 305] width 149 height 36
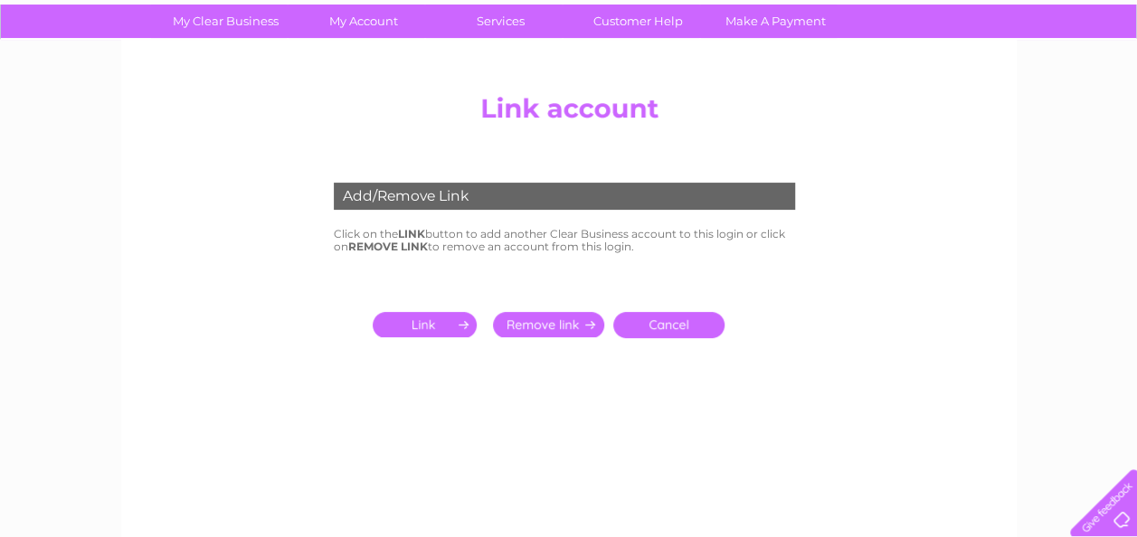
scroll to position [132, 0]
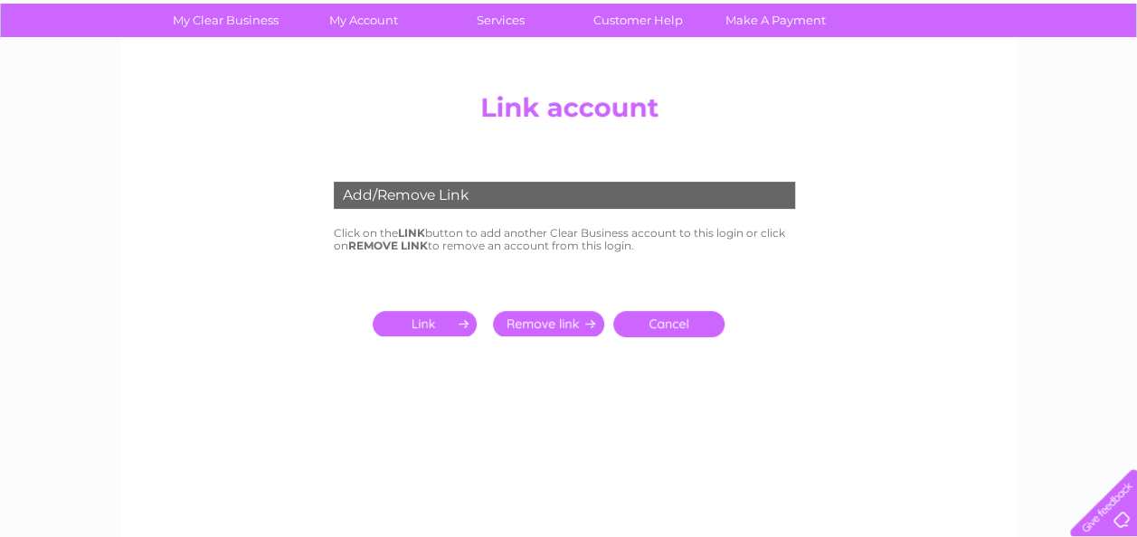
click at [418, 322] on input "submit" at bounding box center [428, 323] width 111 height 25
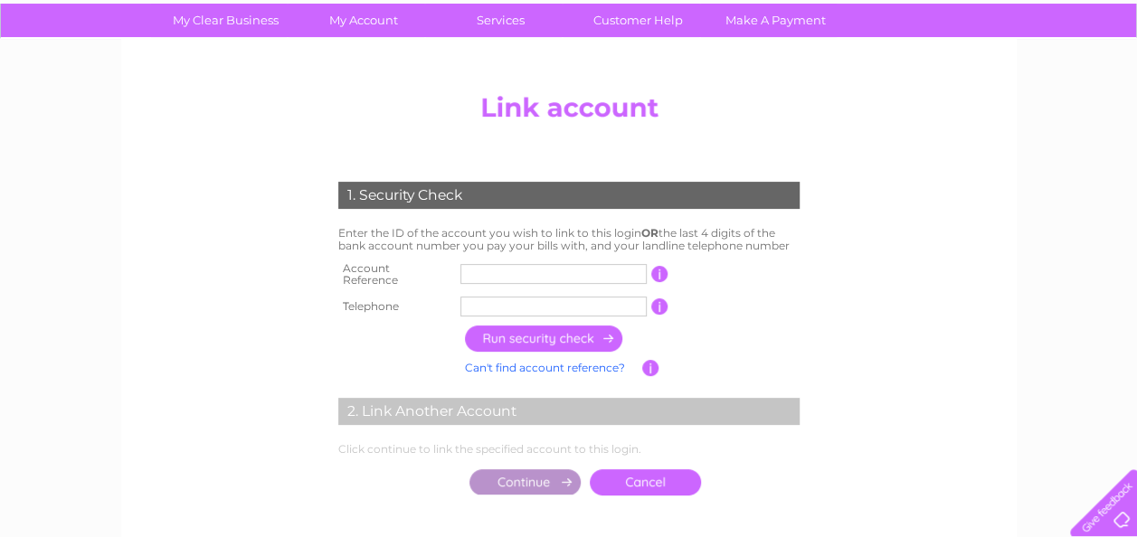
click at [599, 277] on input "text" at bounding box center [553, 274] width 186 height 20
click at [535, 269] on input "text" at bounding box center [553, 274] width 186 height 20
type input "30302507"
click at [579, 299] on input "text" at bounding box center [553, 307] width 186 height 20
click at [605, 302] on input "text" at bounding box center [553, 307] width 186 height 20
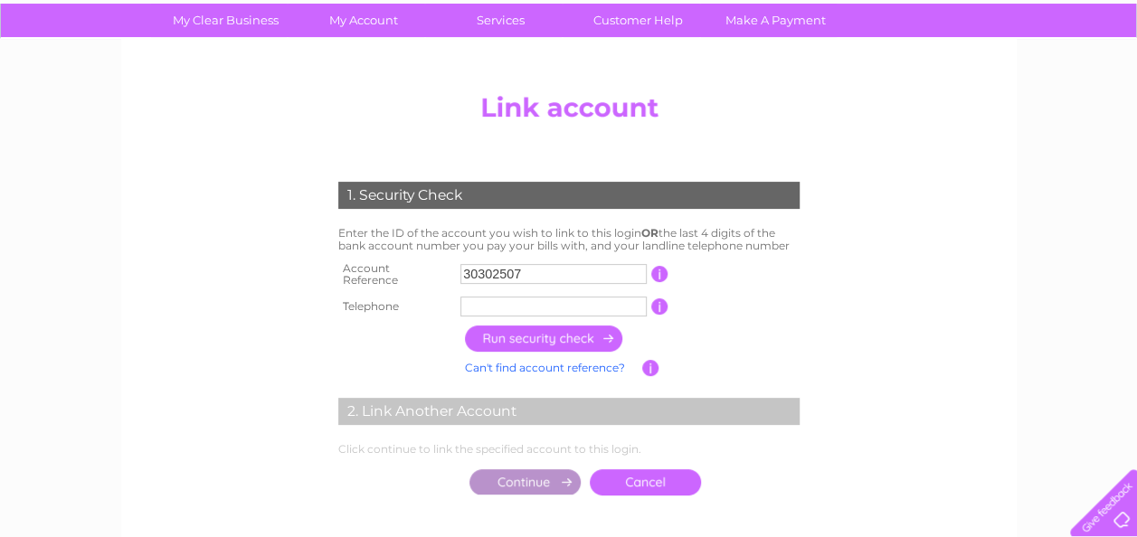
type input "9"
type input "07967338481"
click at [588, 334] on input "button" at bounding box center [544, 339] width 159 height 26
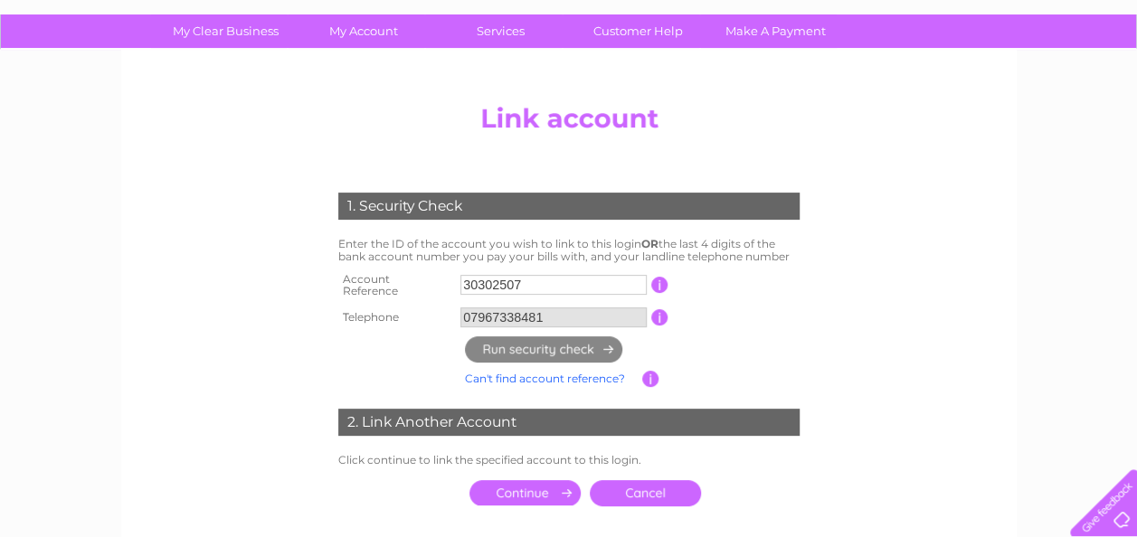
scroll to position [0, 0]
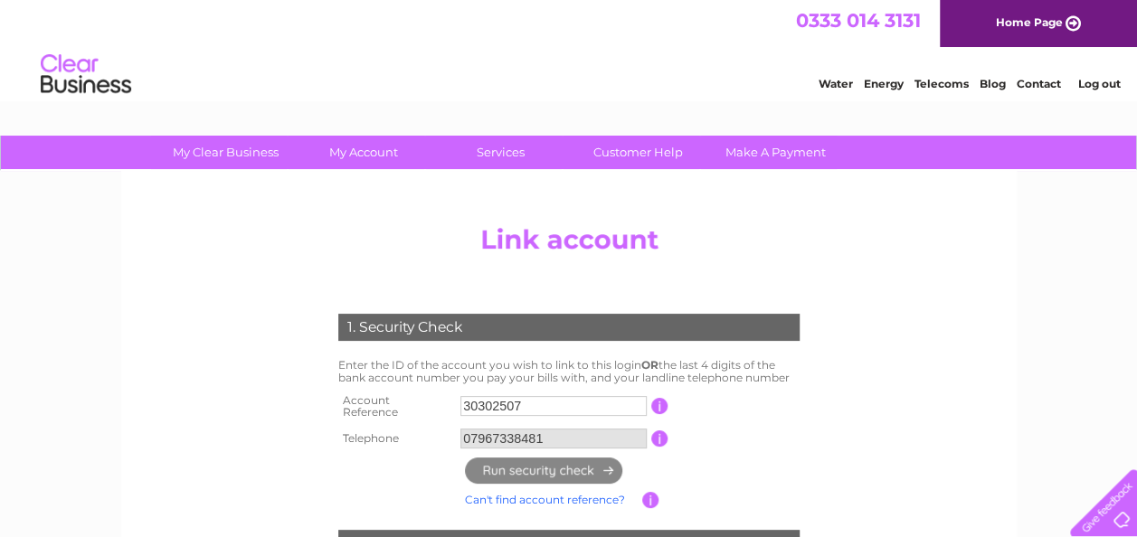
click at [584, 403] on input "30302507" at bounding box center [553, 406] width 186 height 20
click at [586, 429] on input "07967338481" at bounding box center [553, 439] width 186 height 20
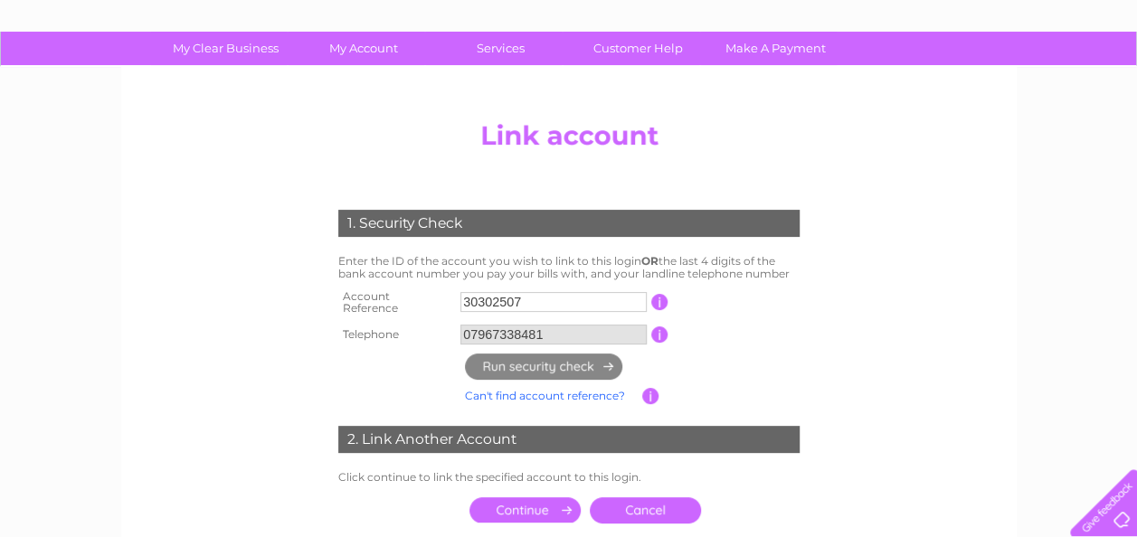
scroll to position [105, 0]
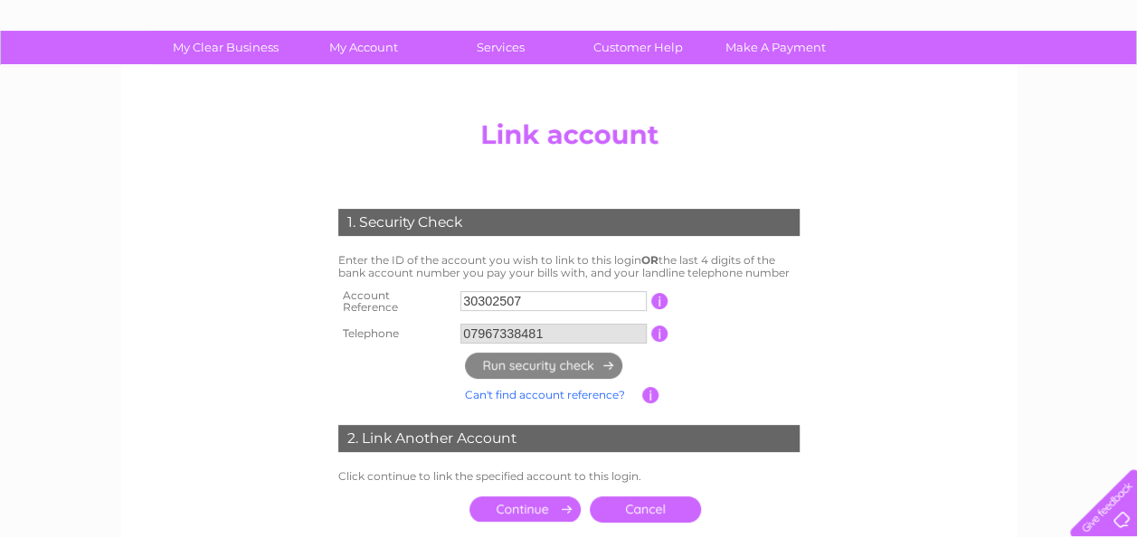
click at [534, 501] on input "submit" at bounding box center [524, 509] width 111 height 25
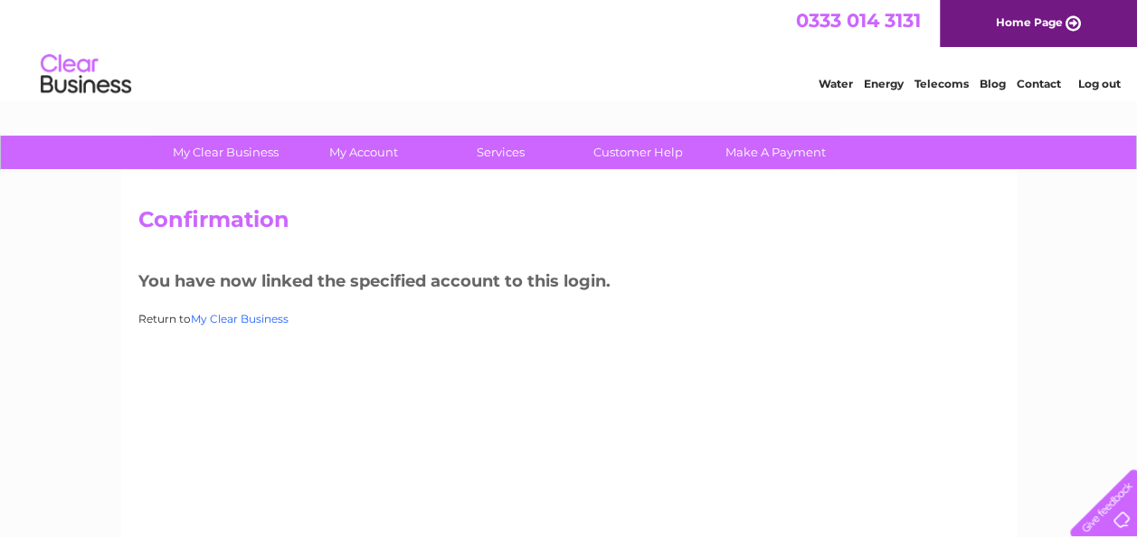
click at [255, 317] on link "My Clear Business" at bounding box center [240, 319] width 98 height 14
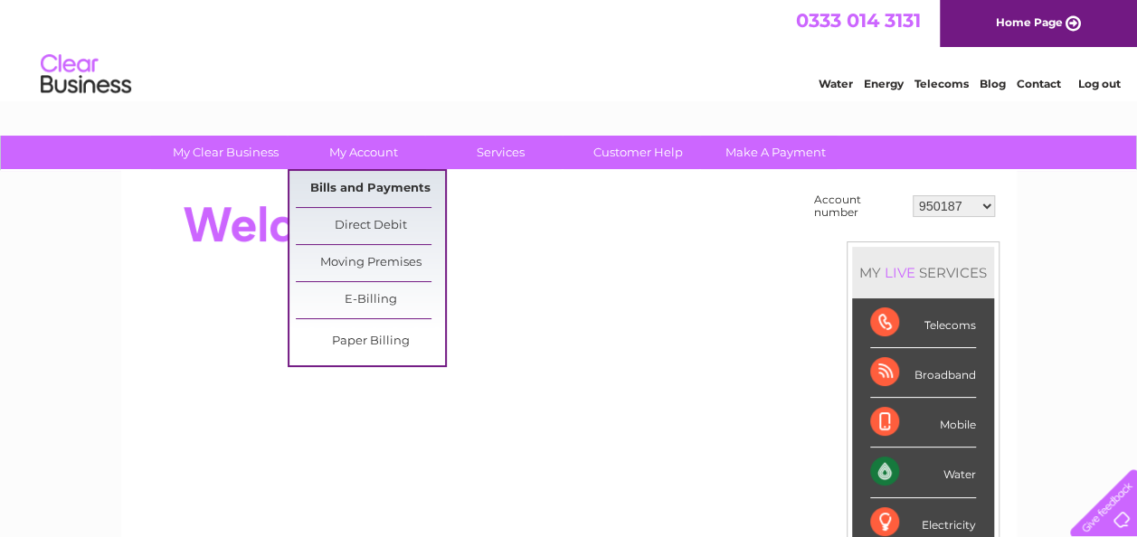
click at [382, 182] on link "Bills and Payments" at bounding box center [370, 189] width 149 height 36
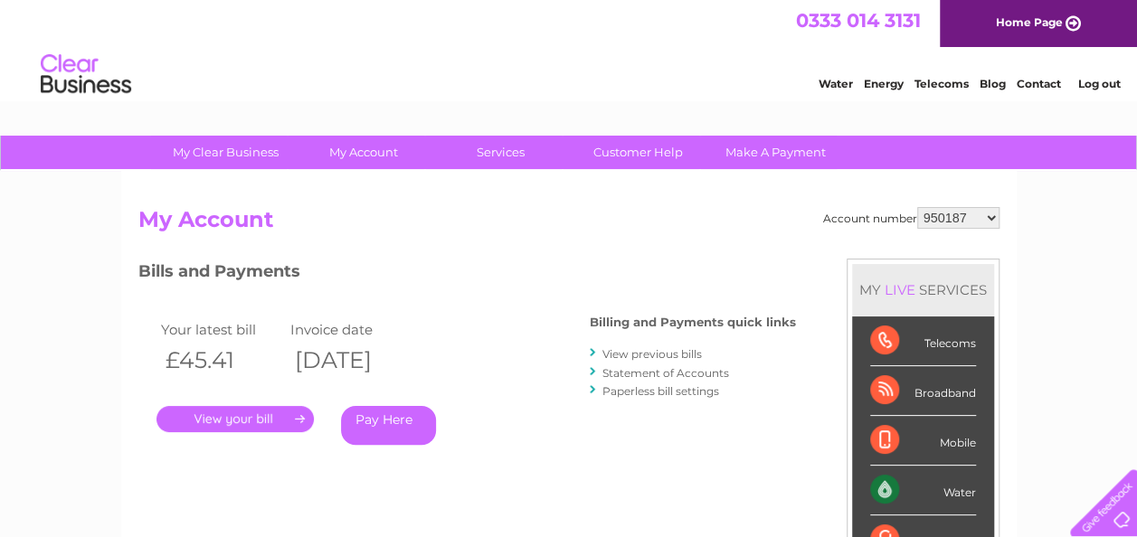
click at [968, 220] on select "950187 30302507" at bounding box center [958, 218] width 82 height 22
select select "30302507"
click at [917, 207] on select "950187 30302507" at bounding box center [958, 218] width 82 height 22
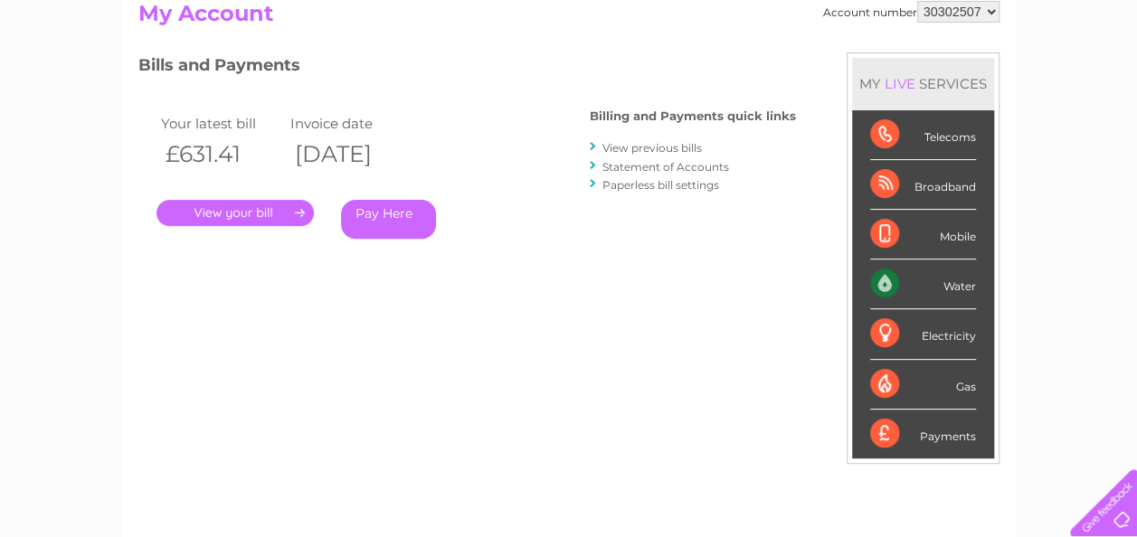
scroll to position [210, 0]
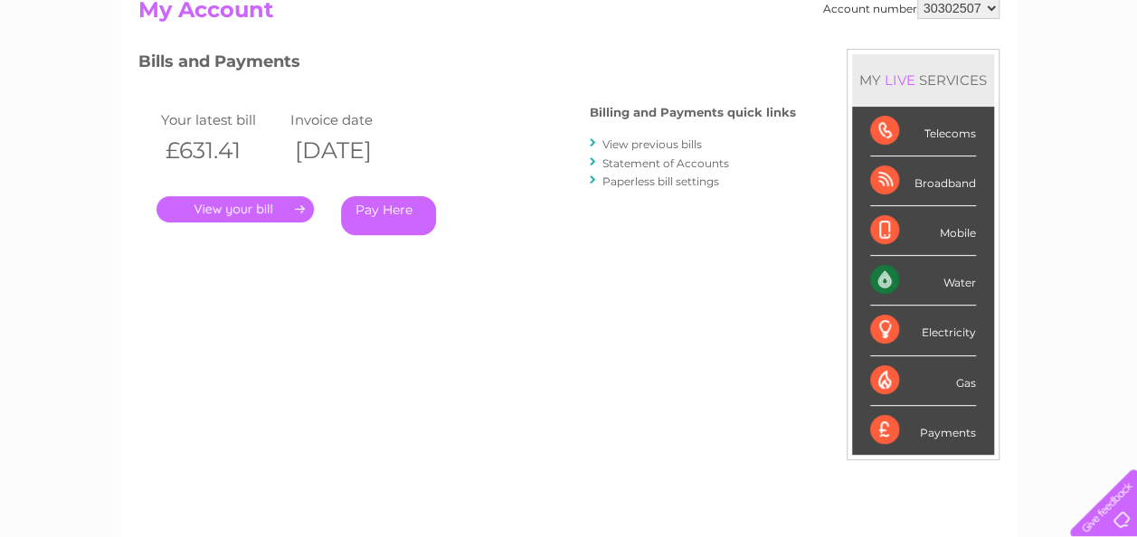
click at [684, 128] on div "Billing and Payments quick links View previous bills Statement of Accounts Pape…" at bounding box center [693, 149] width 206 height 118
click at [684, 144] on link "View previous bills" at bounding box center [652, 144] width 100 height 14
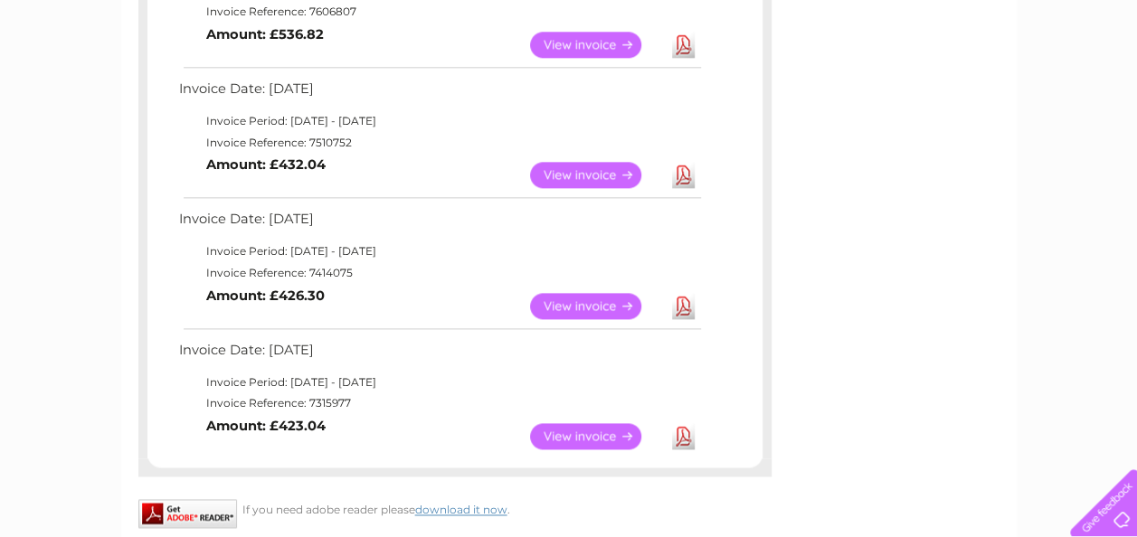
scroll to position [1053, 0]
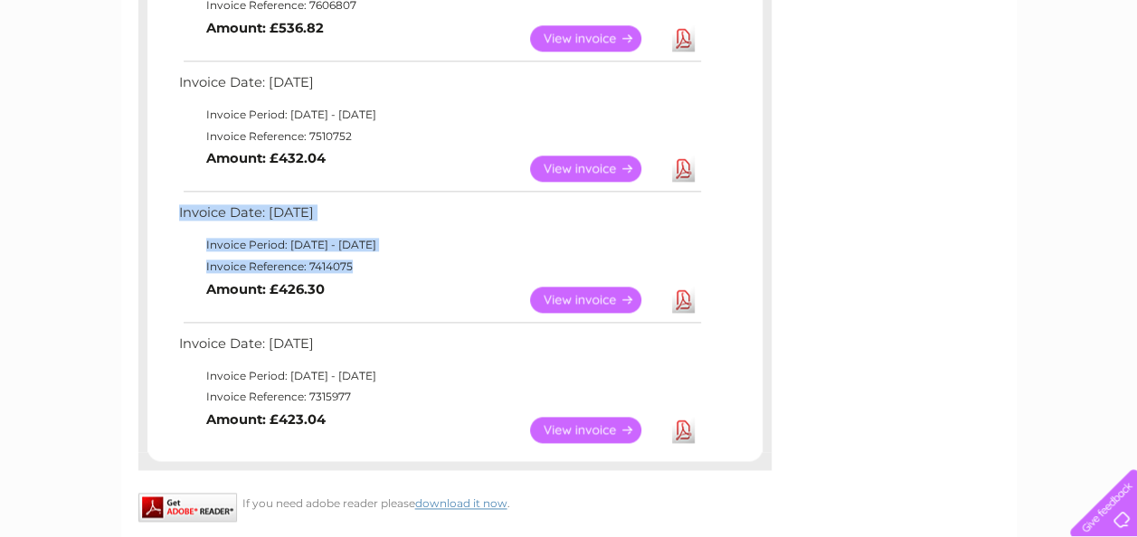
drag, startPoint x: 517, startPoint y: 155, endPoint x: 610, endPoint y: 277, distance: 153.1
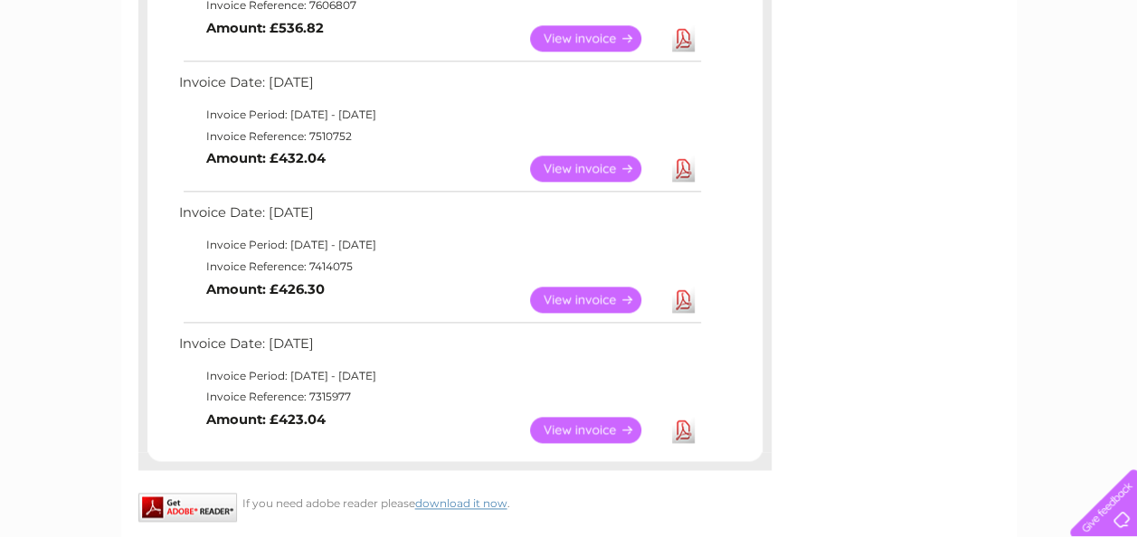
drag, startPoint x: 610, startPoint y: 277, endPoint x: 758, endPoint y: 295, distance: 149.4
drag, startPoint x: 758, startPoint y: 295, endPoint x: 728, endPoint y: 207, distance: 92.7
click at [429, 243] on td "Invoice Period: [DATE] - [DATE]" at bounding box center [439, 245] width 529 height 22
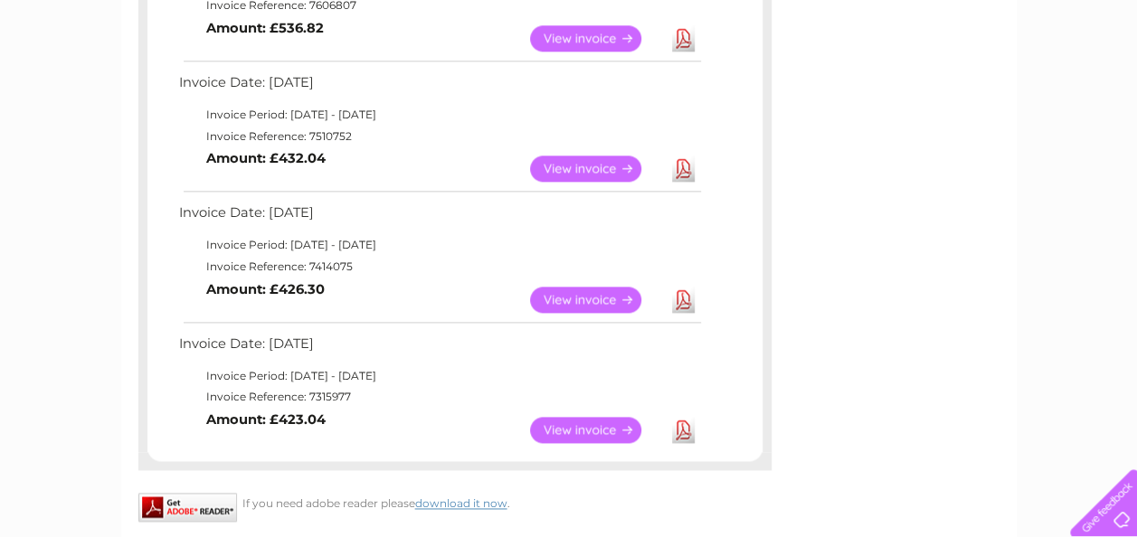
drag, startPoint x: 429, startPoint y: 243, endPoint x: 489, endPoint y: 333, distance: 108.1
click at [489, 333] on td "Invoice Date: [DATE]" at bounding box center [439, 348] width 529 height 33
drag, startPoint x: 489, startPoint y: 333, endPoint x: 507, endPoint y: 411, distance: 79.9
click at [507, 411] on tbody "Invoice Date: [DATE] Invoice Period: [DATE] - [DATE] Invoice Reference: 7315977…" at bounding box center [439, 392] width 529 height 120
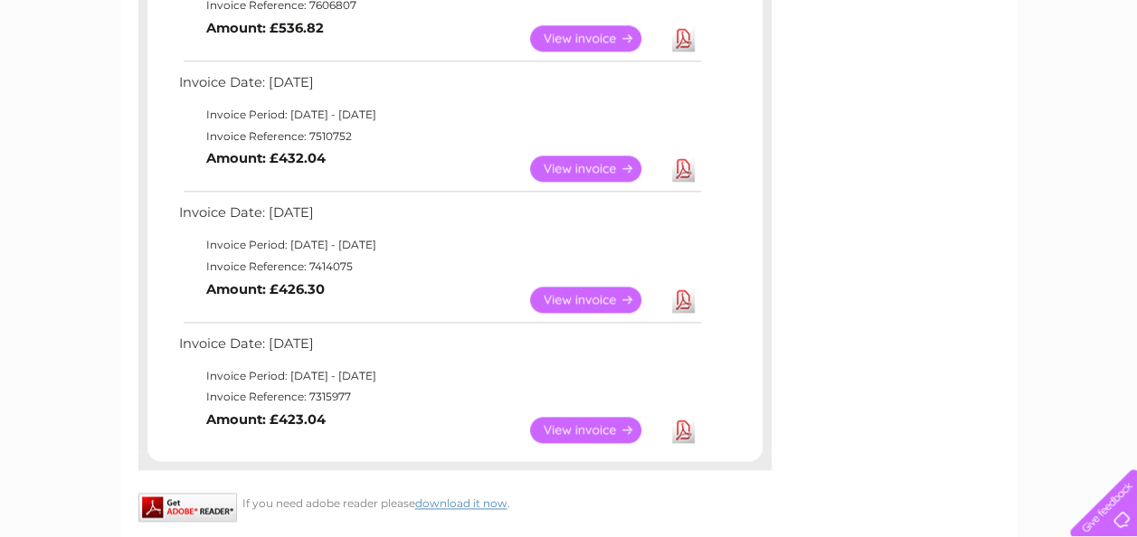
click at [507, 411] on td "View Download Amount: £423.04" at bounding box center [439, 430] width 529 height 44
click at [672, 437] on link "Download" at bounding box center [683, 430] width 23 height 26
drag, startPoint x: 864, startPoint y: 157, endPoint x: 689, endPoint y: 19, distance: 222.8
